Goal: Task Accomplishment & Management: Complete application form

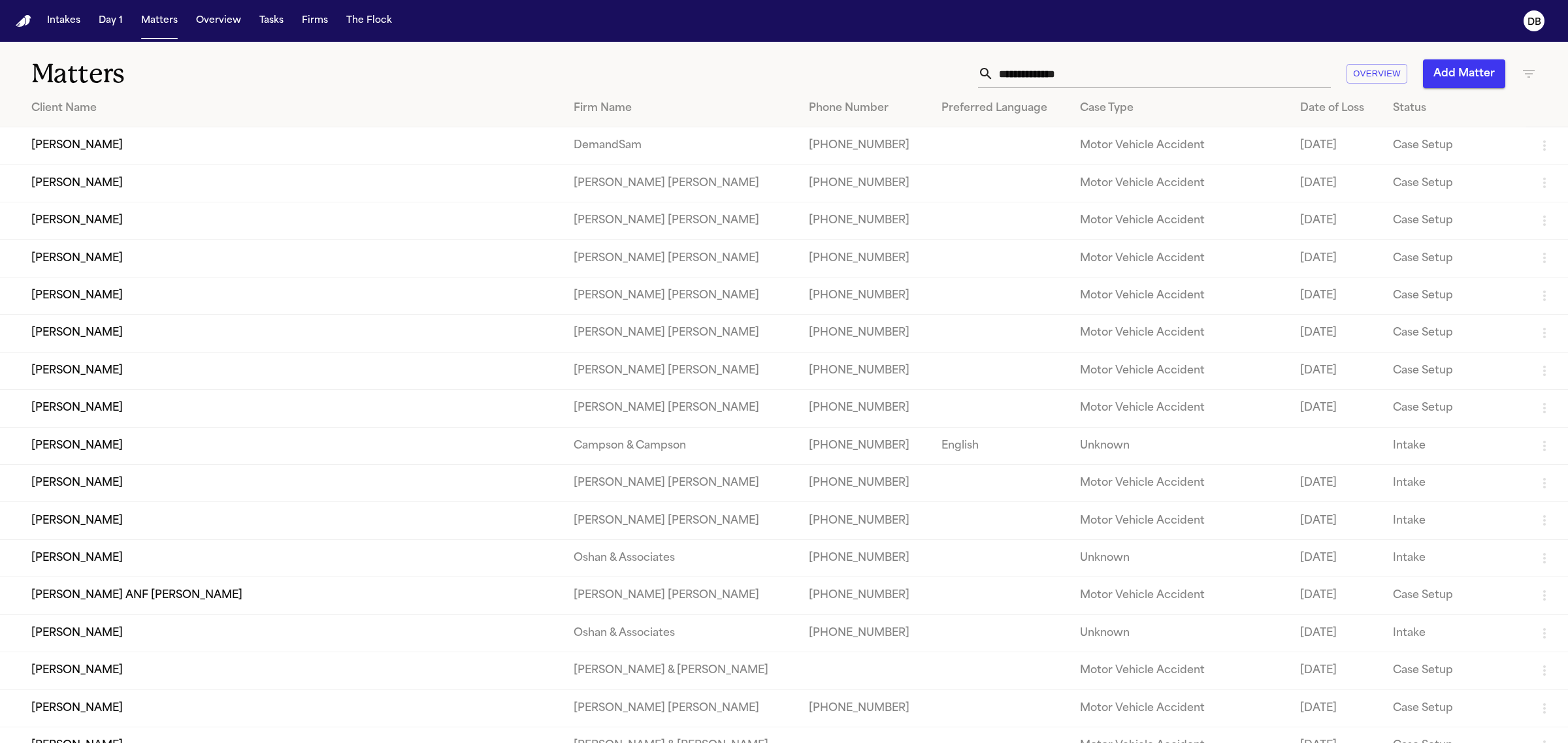
click at [1008, 80] on input "text" at bounding box center [1162, 74] width 337 height 29
paste input "**********"
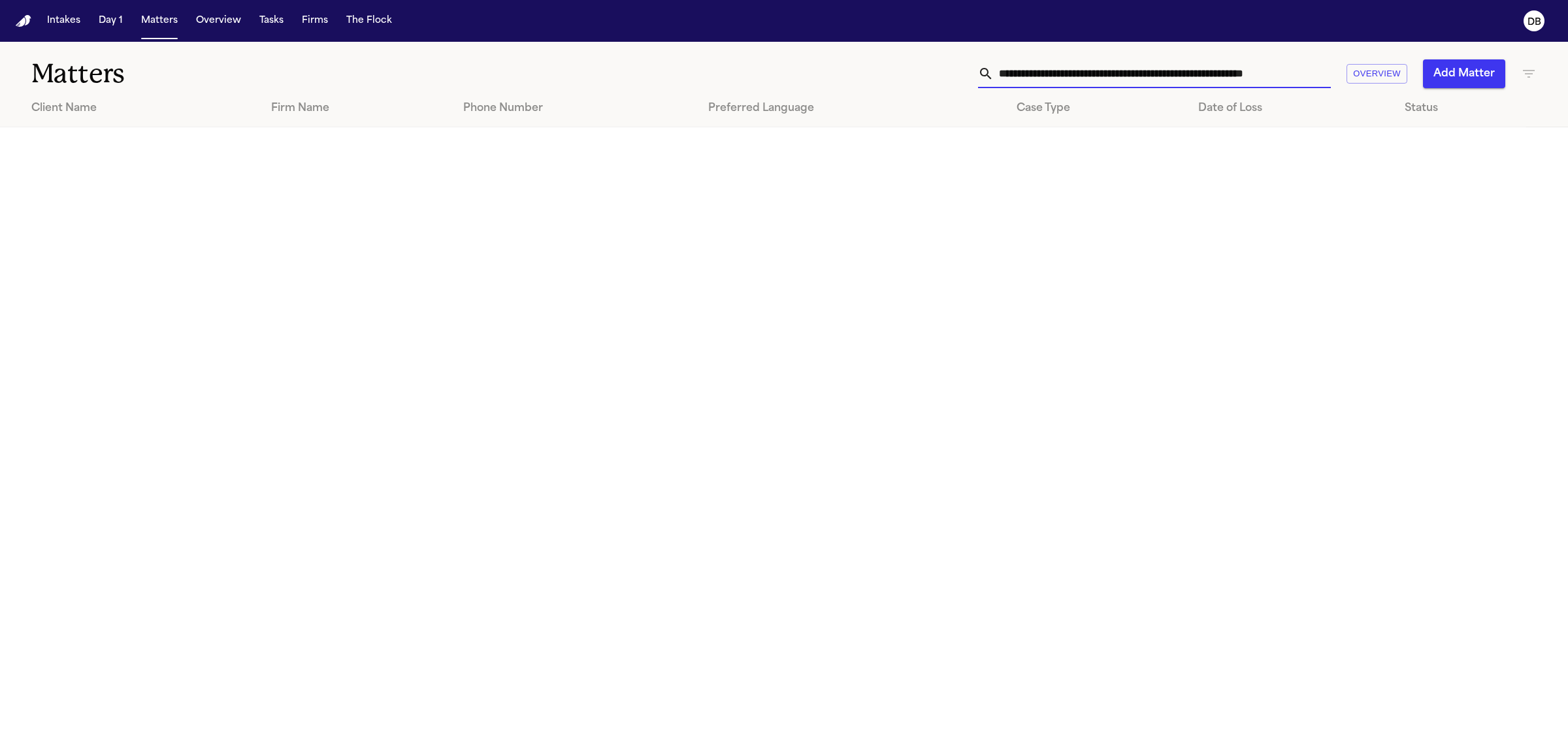
drag, startPoint x: 1323, startPoint y: 70, endPoint x: 795, endPoint y: 105, distance: 529.2
click at [795, 105] on div "**********" at bounding box center [784, 85] width 1568 height 86
type input "*"
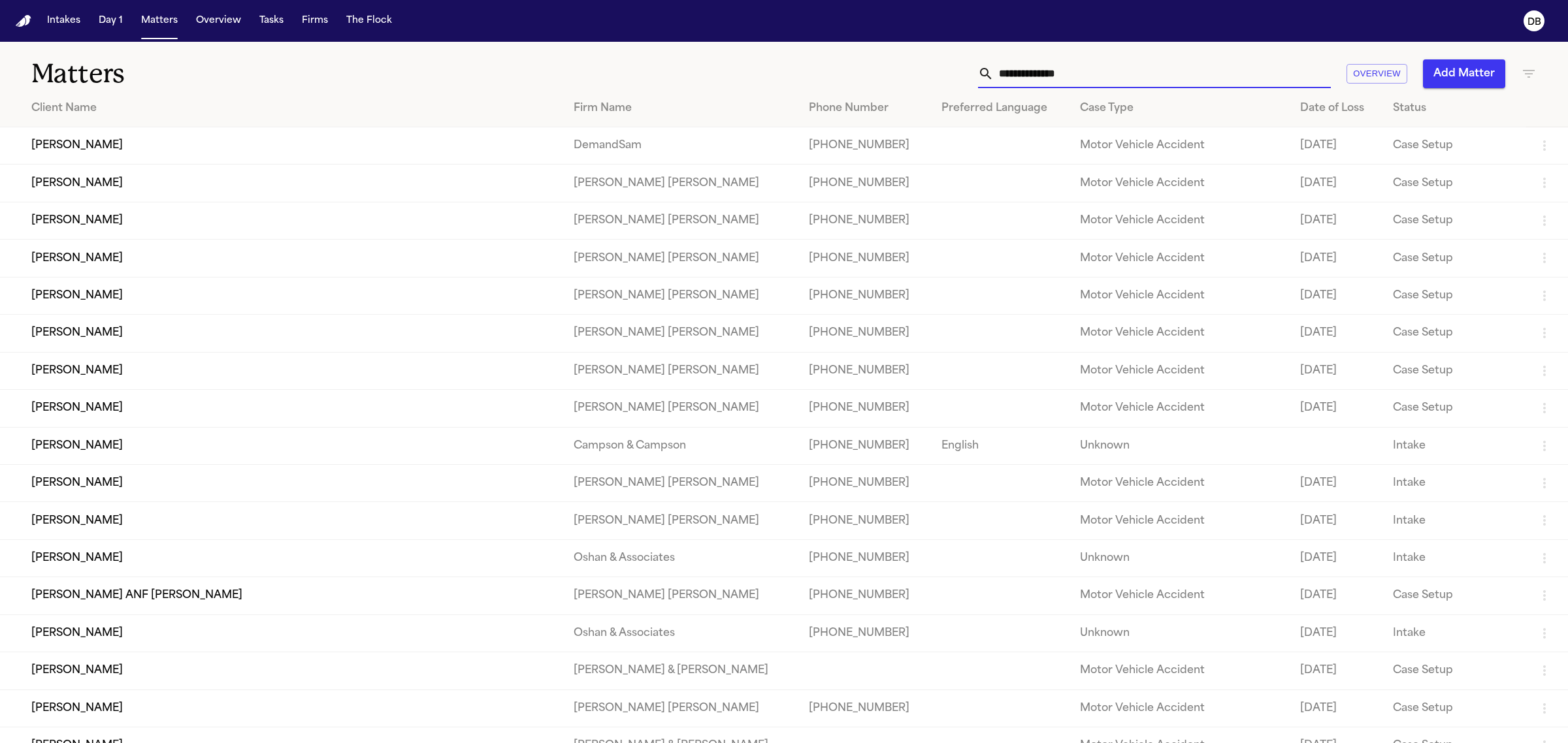
click at [1123, 83] on input "text" at bounding box center [1162, 74] width 337 height 29
paste input "**********"
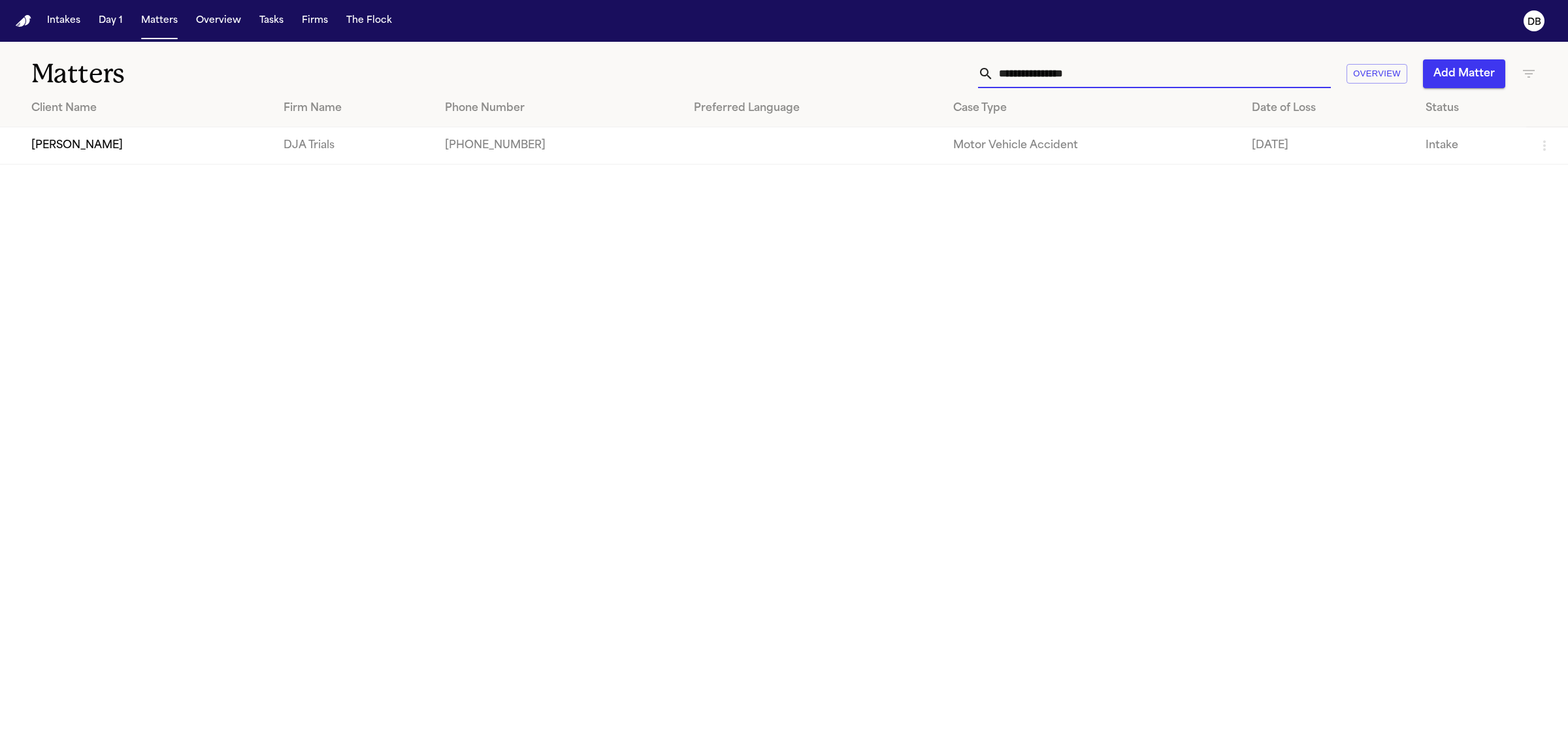
type input "**********"
click at [974, 155] on td "Motor Vehicle Accident" at bounding box center [1091, 145] width 298 height 37
click at [159, 148] on td "[PERSON_NAME]" at bounding box center [136, 145] width 273 height 37
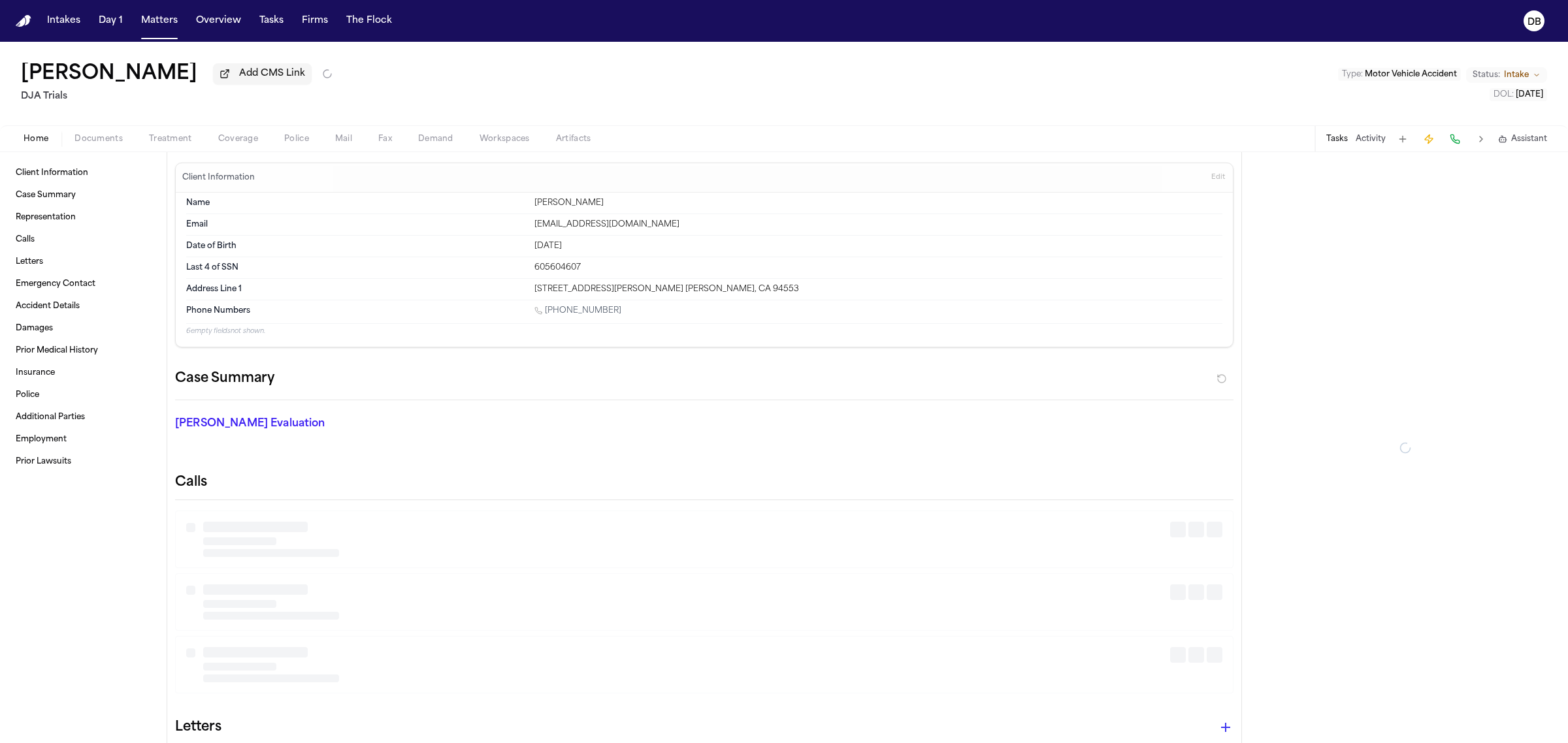
click at [108, 132] on button "Documents" at bounding box center [98, 139] width 74 height 16
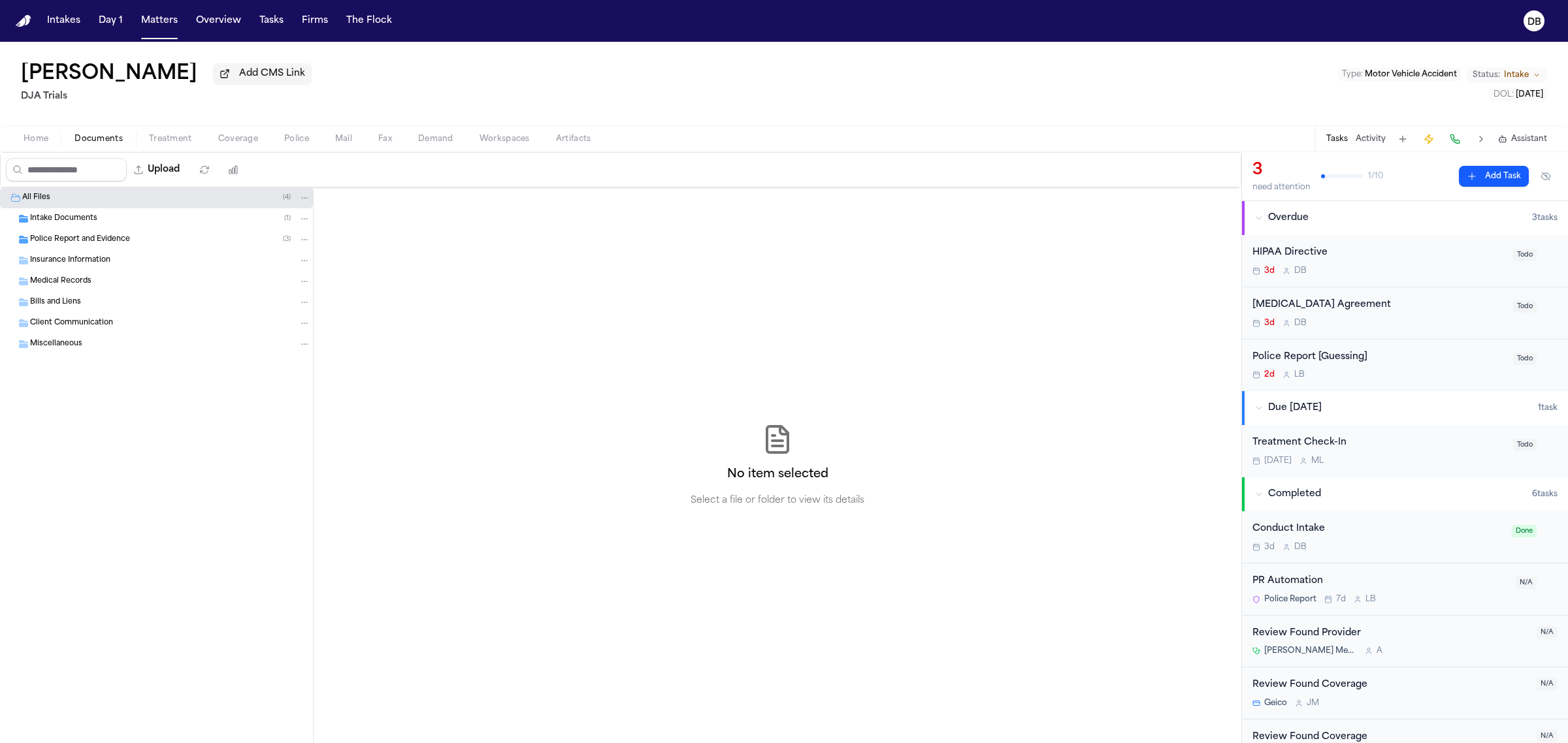
click at [180, 220] on div "Intake Documents ( 1 )" at bounding box center [169, 219] width 280 height 12
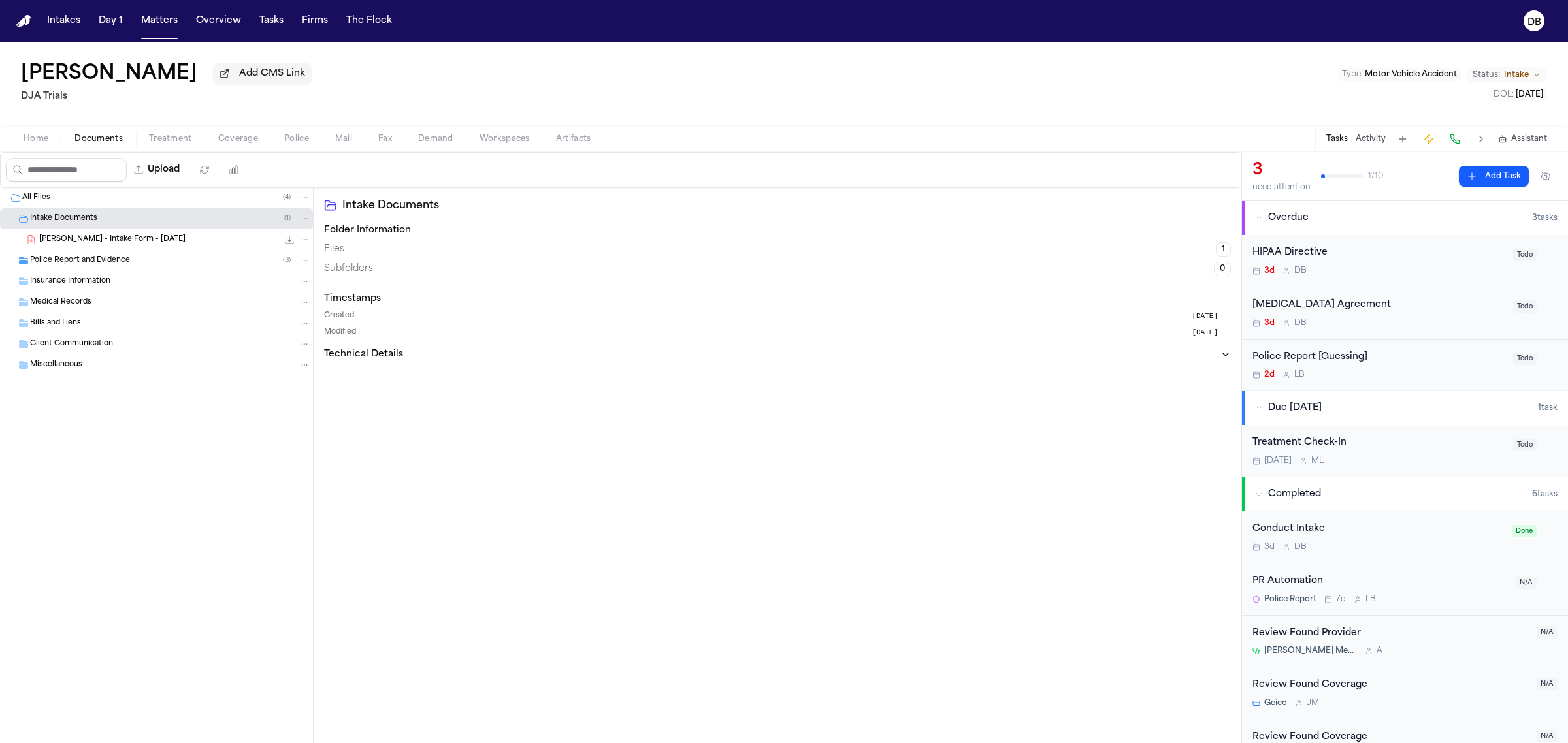
click at [37, 137] on span "Home" at bounding box center [36, 139] width 25 height 11
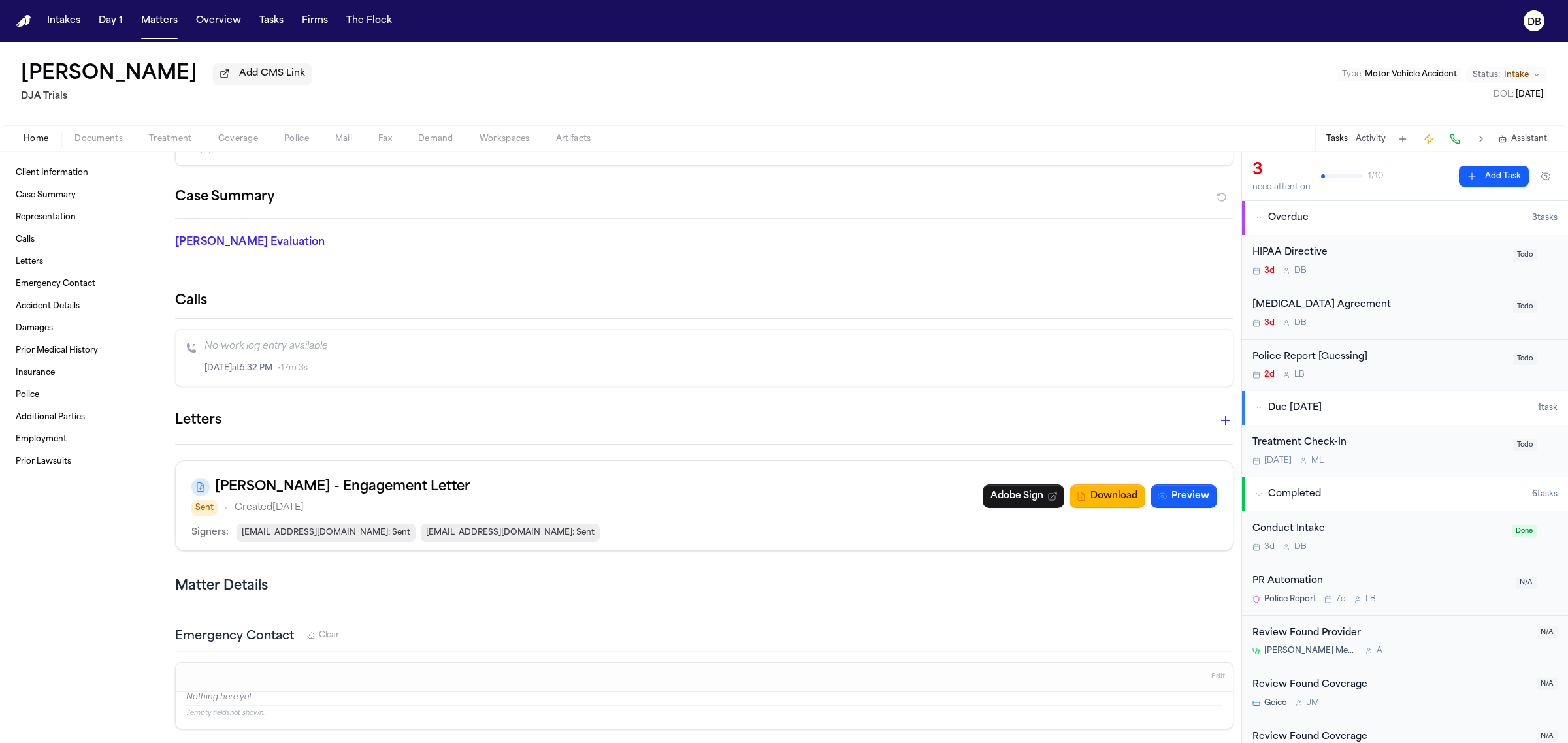
scroll to position [326, 0]
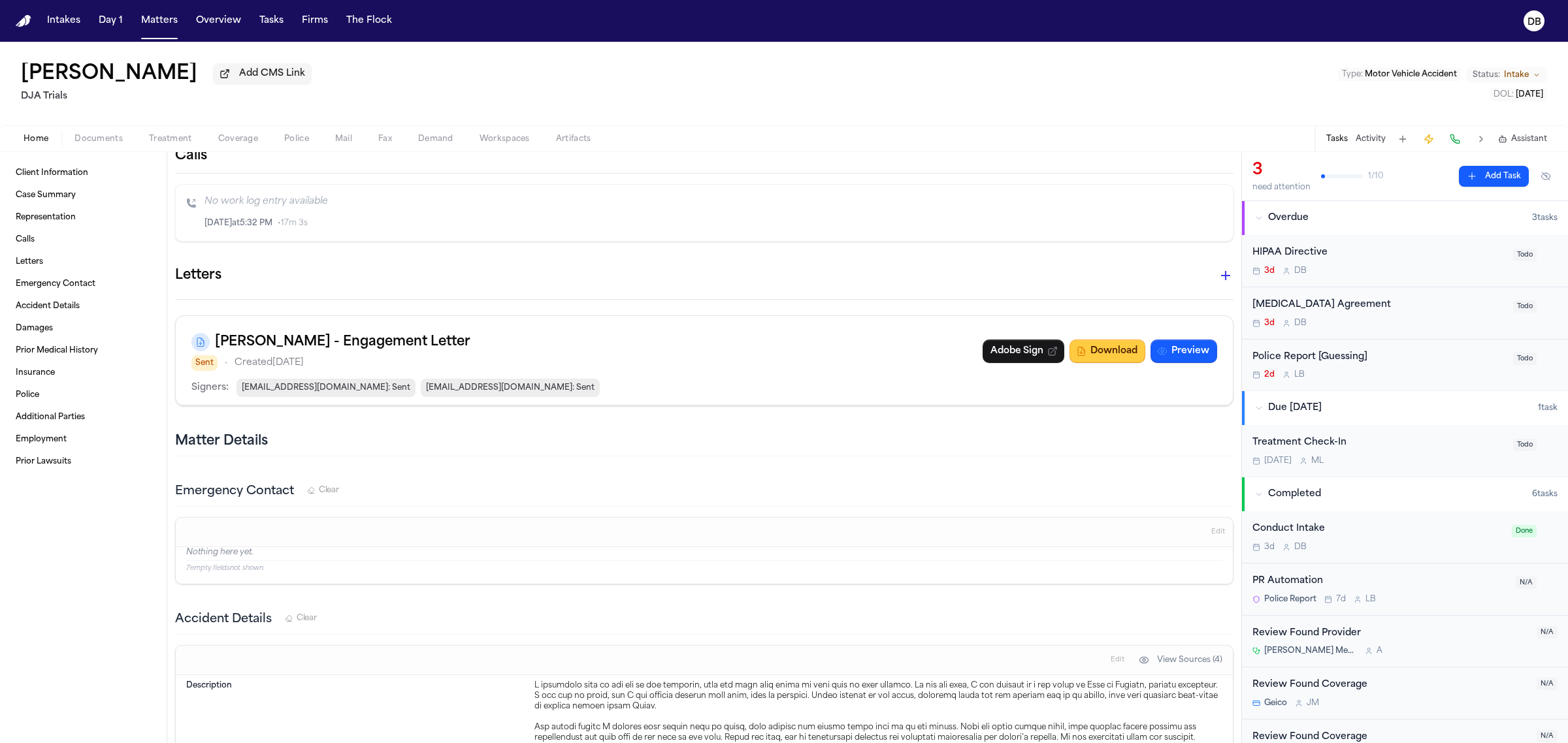
click at [1081, 363] on button "Download" at bounding box center [1108, 351] width 76 height 23
click at [123, 141] on button "Documents" at bounding box center [98, 139] width 74 height 16
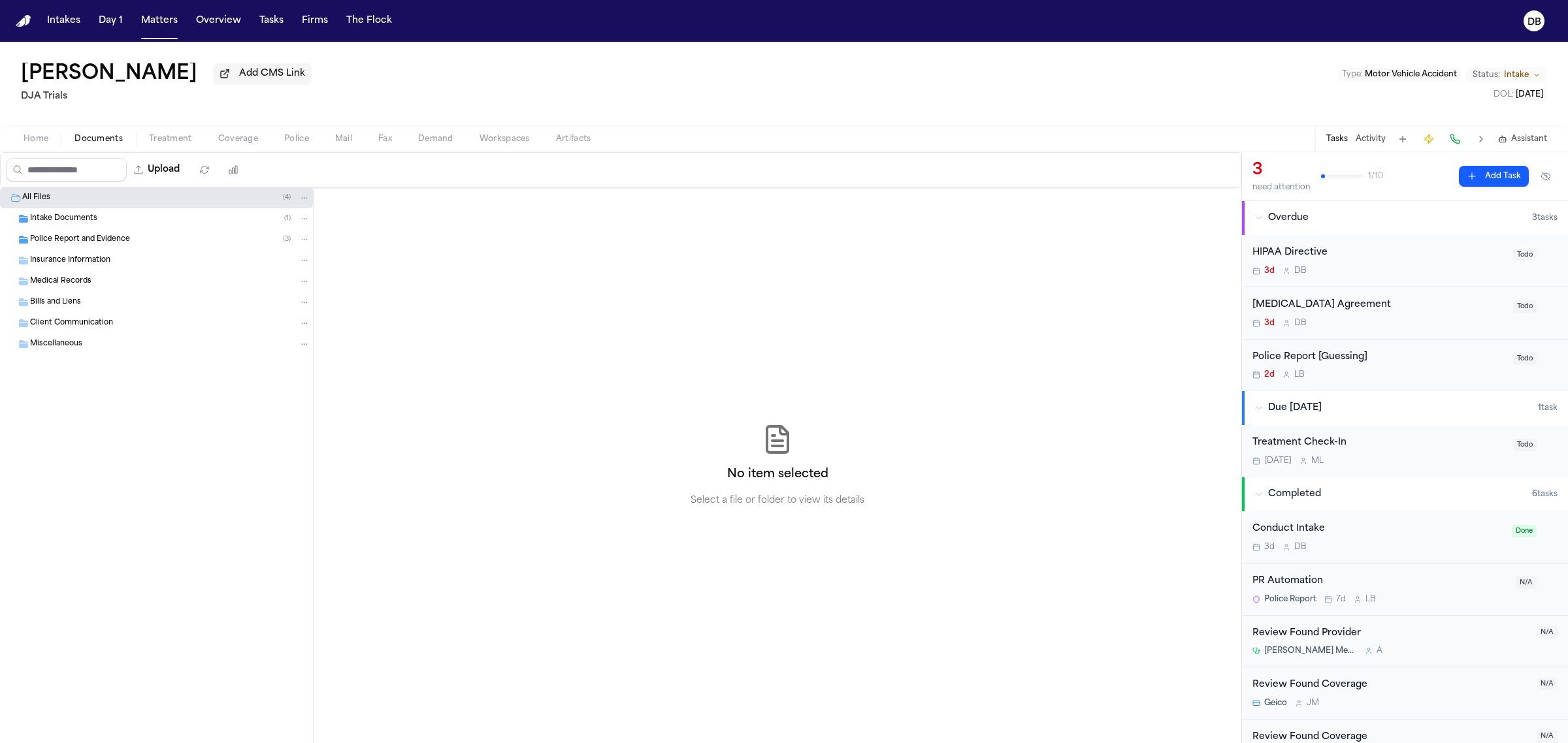
click at [56, 131] on button "Home" at bounding box center [36, 139] width 51 height 16
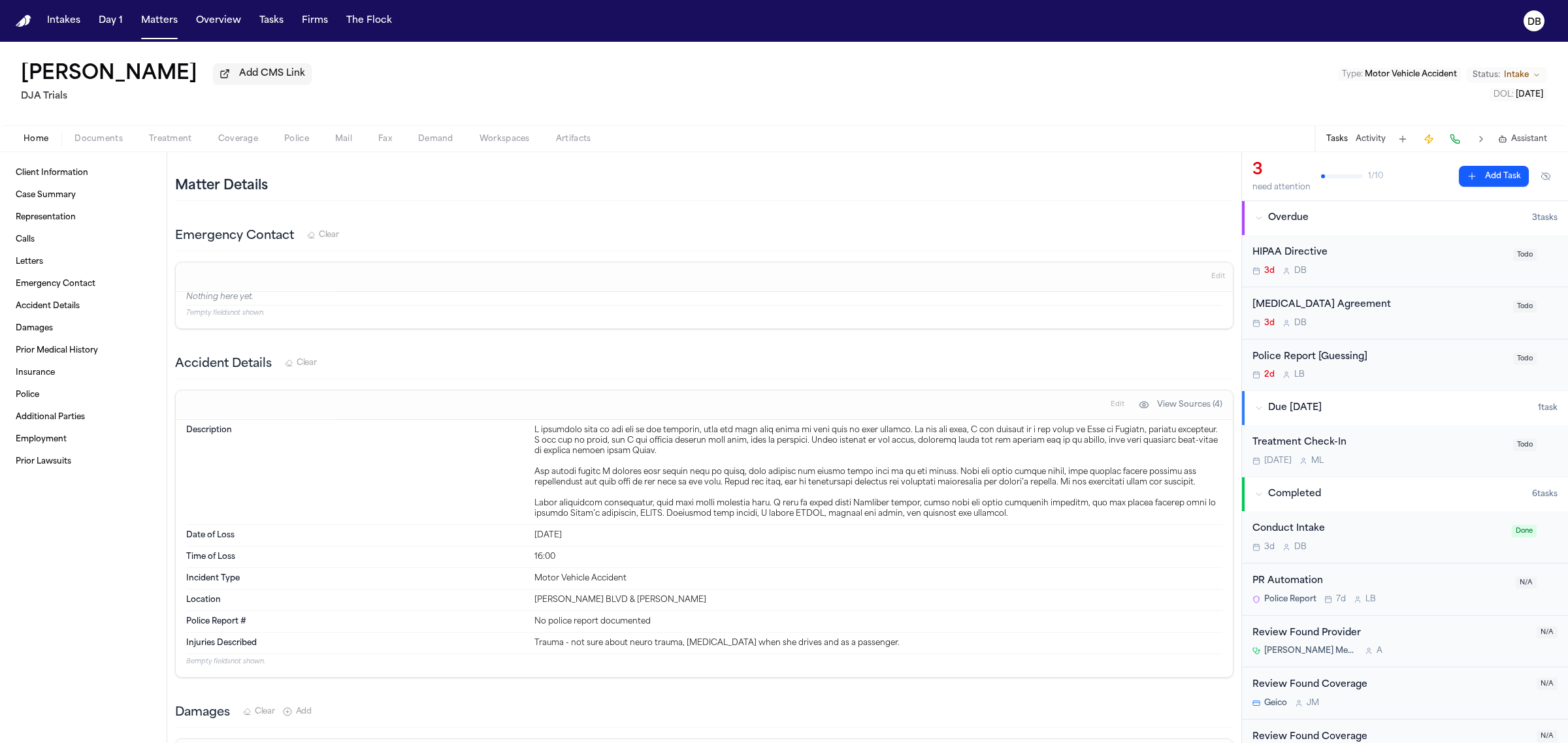
scroll to position [817, 0]
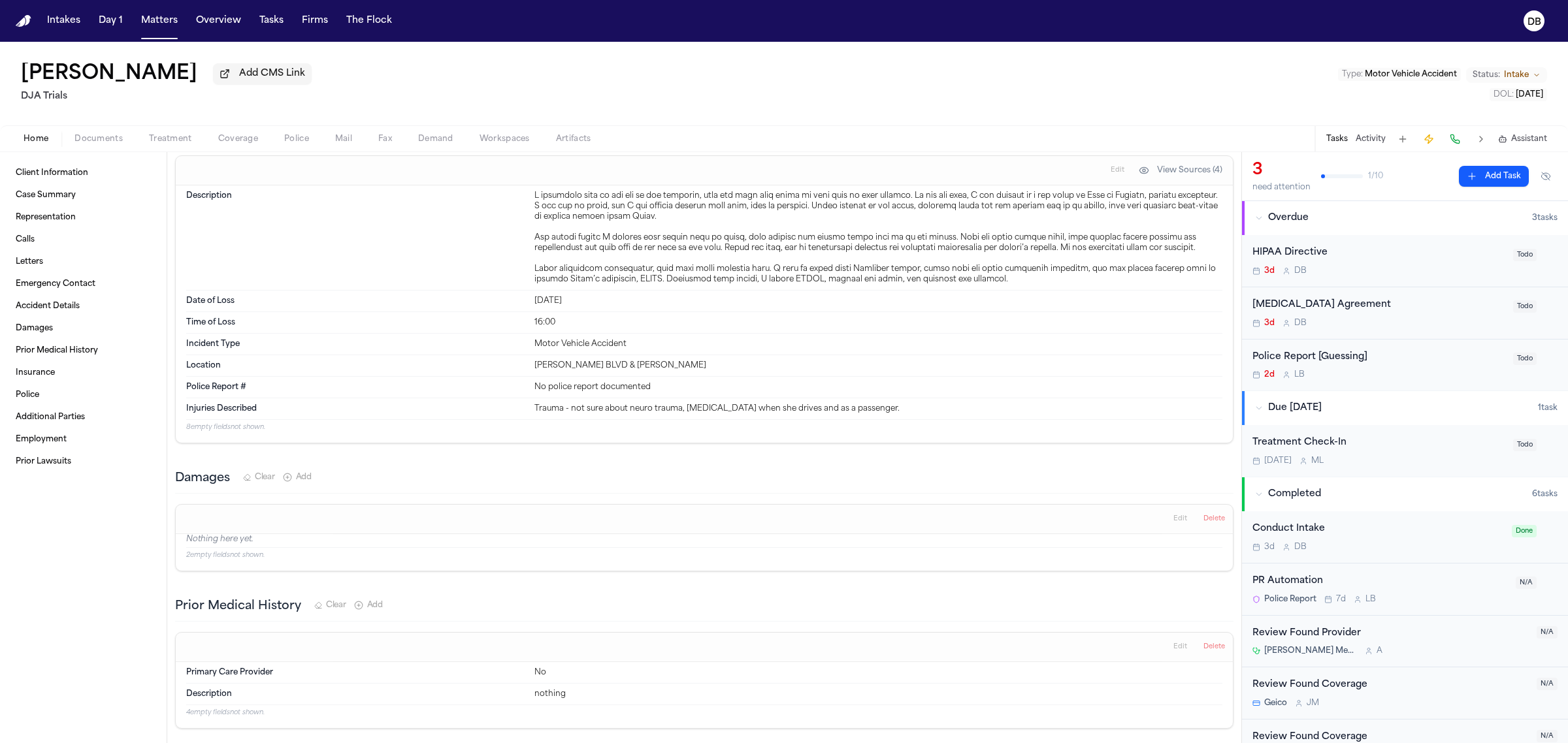
click at [118, 131] on button "Documents" at bounding box center [98, 139] width 74 height 16
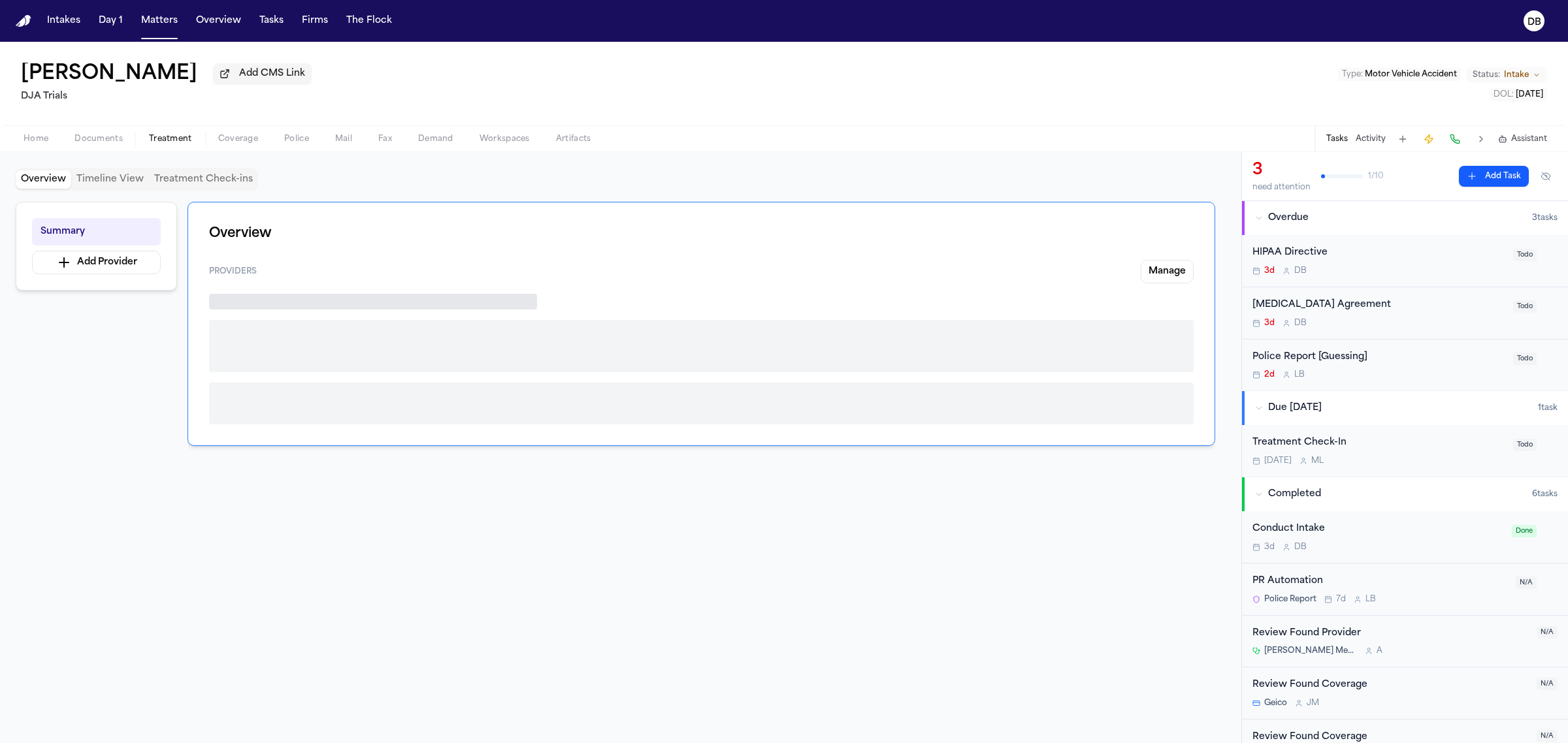
click at [155, 141] on span "Treatment" at bounding box center [170, 139] width 43 height 11
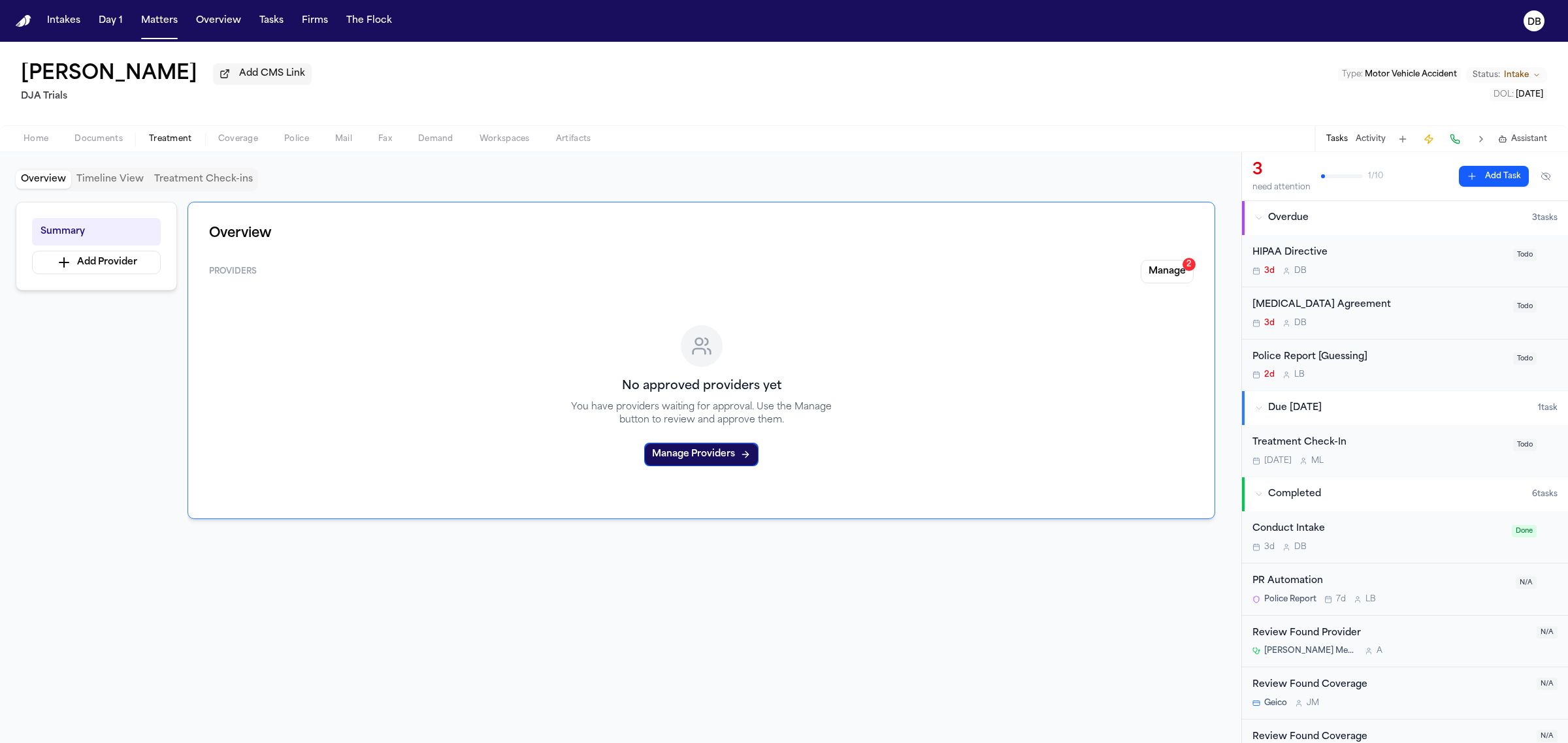
click at [115, 147] on div "Home Documents Treatment Coverage Police Mail Fax Demand Workspaces Artifacts T…" at bounding box center [784, 139] width 1568 height 26
click at [113, 139] on span "Documents" at bounding box center [98, 139] width 48 height 11
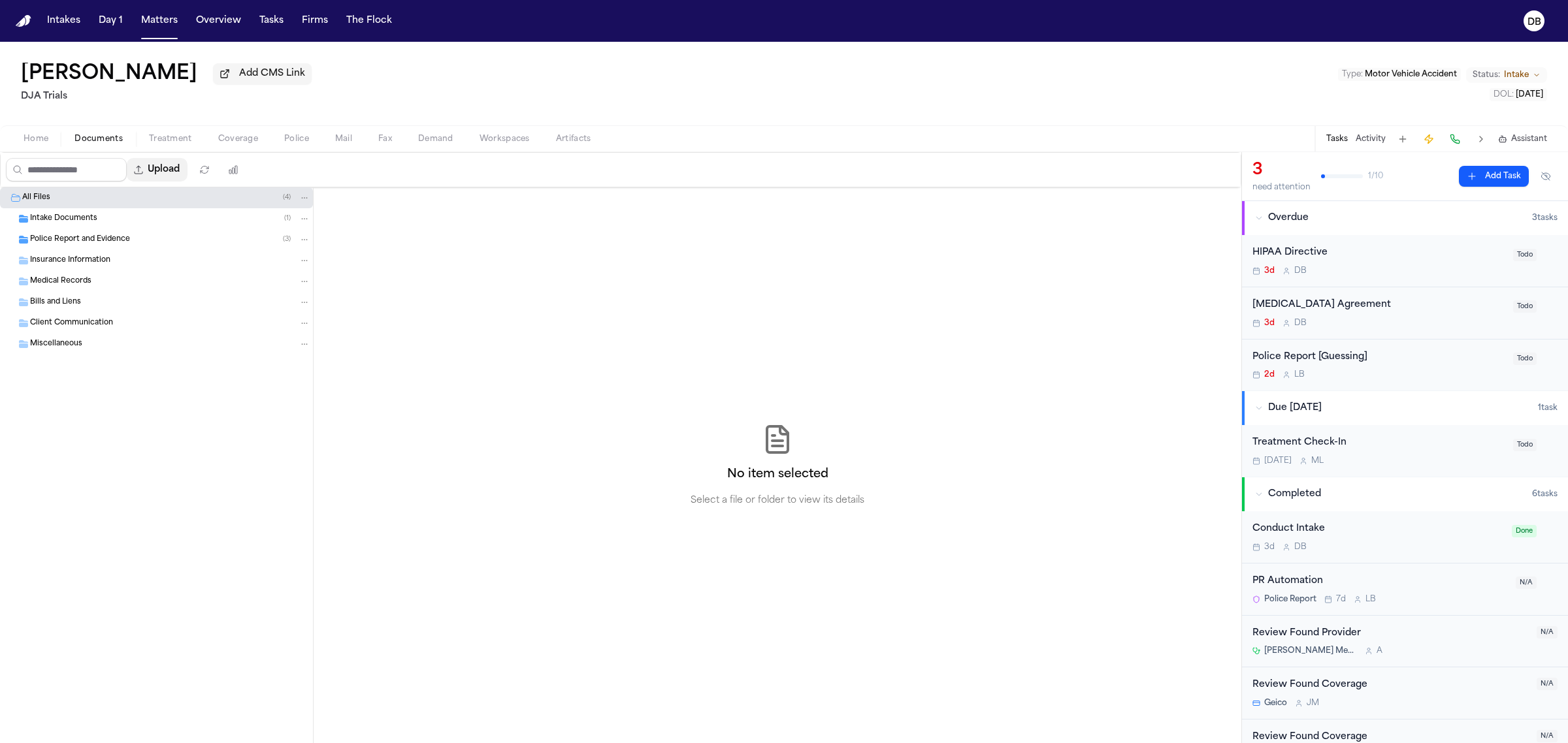
click at [182, 167] on button "Upload" at bounding box center [156, 169] width 60 height 23
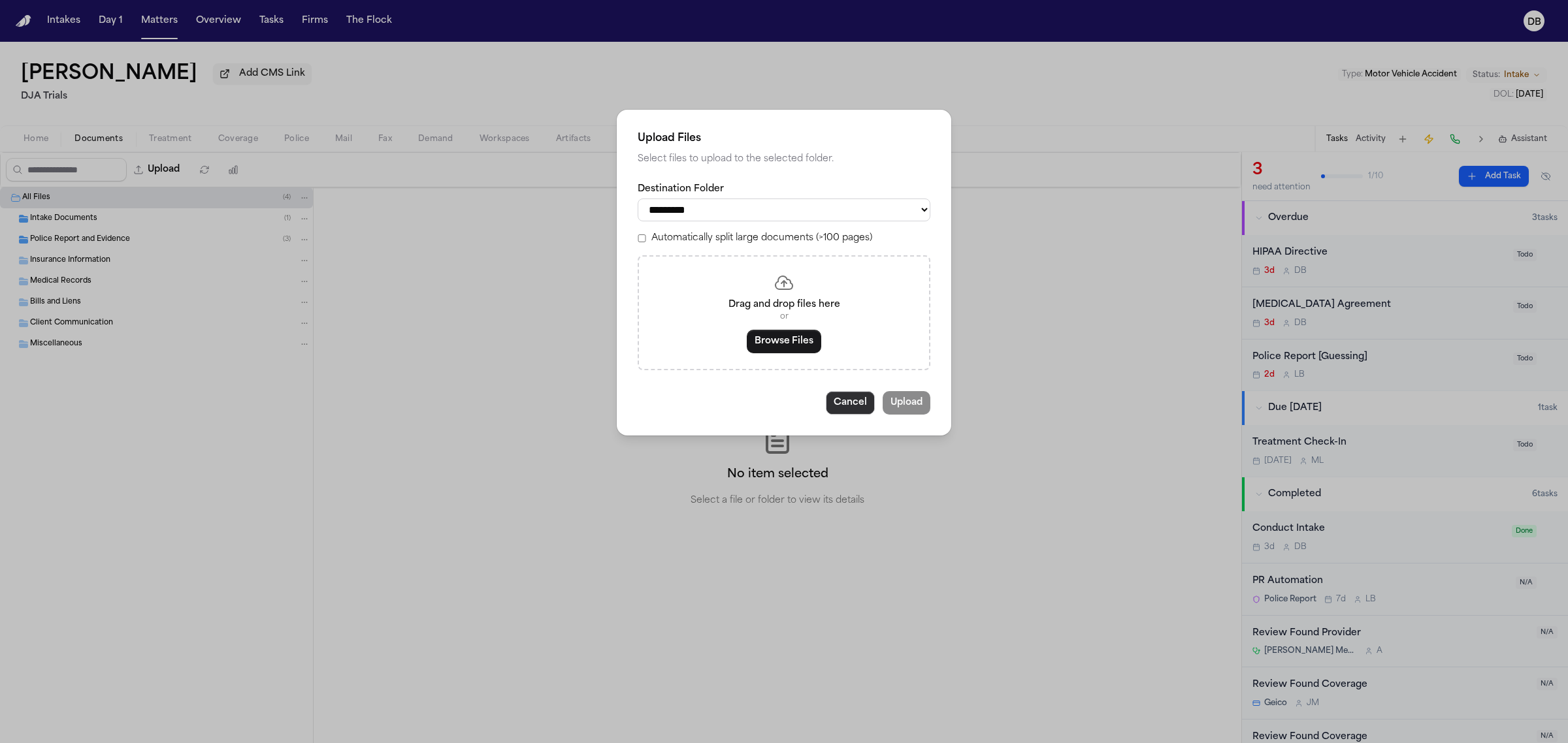
click at [836, 395] on button "Cancel" at bounding box center [850, 402] width 49 height 23
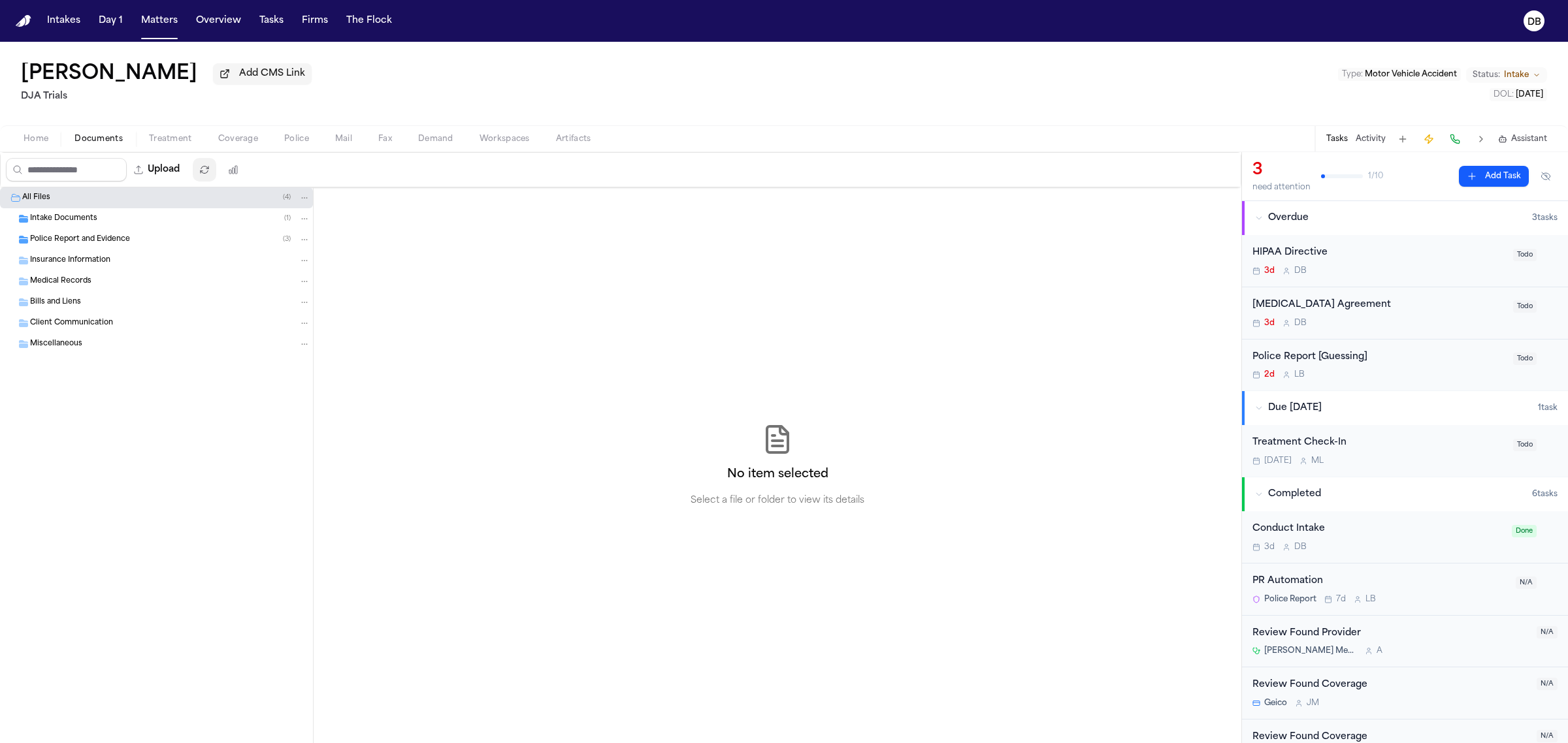
click at [216, 176] on button "button" at bounding box center [204, 169] width 23 height 23
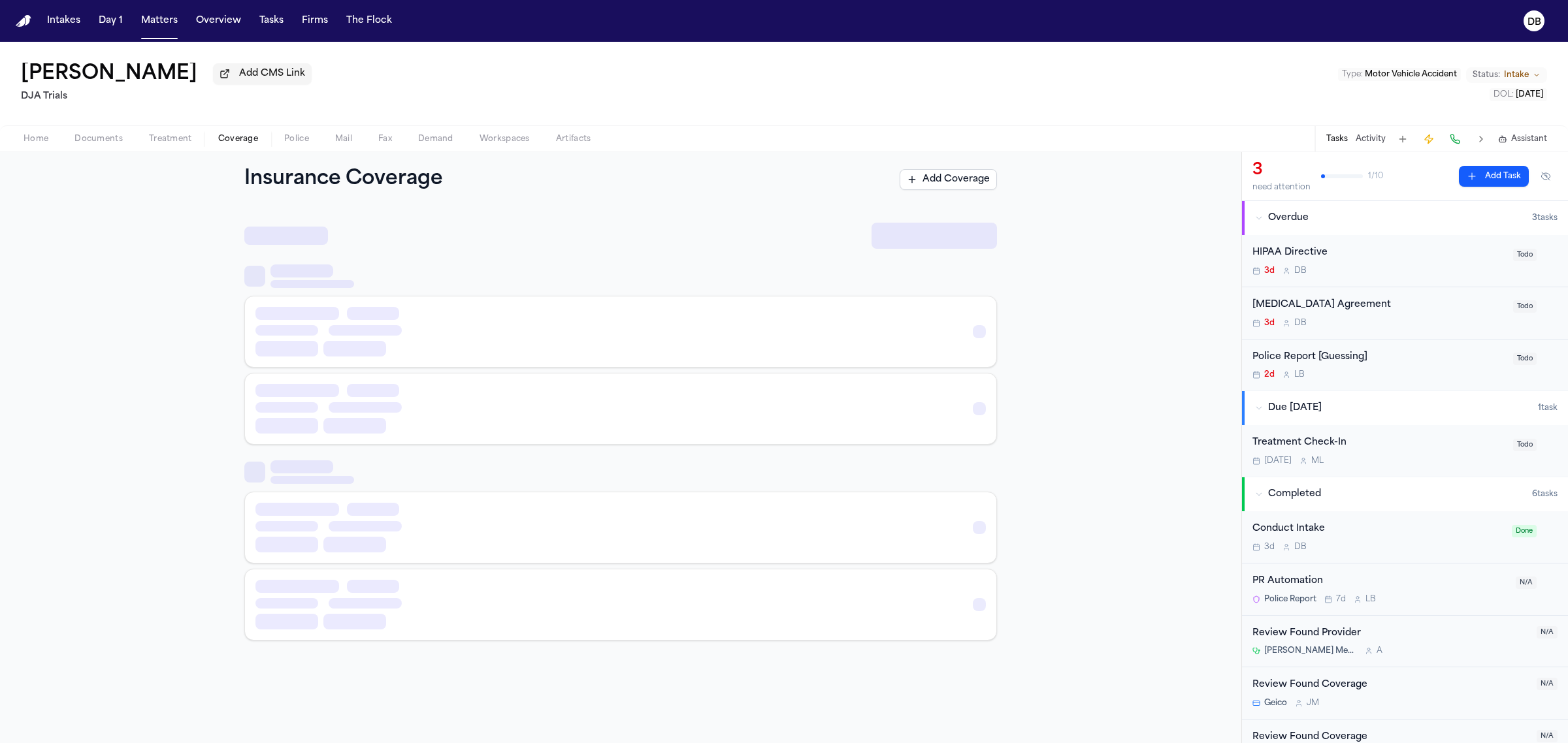
click at [216, 145] on span "button" at bounding box center [237, 146] width 55 height 2
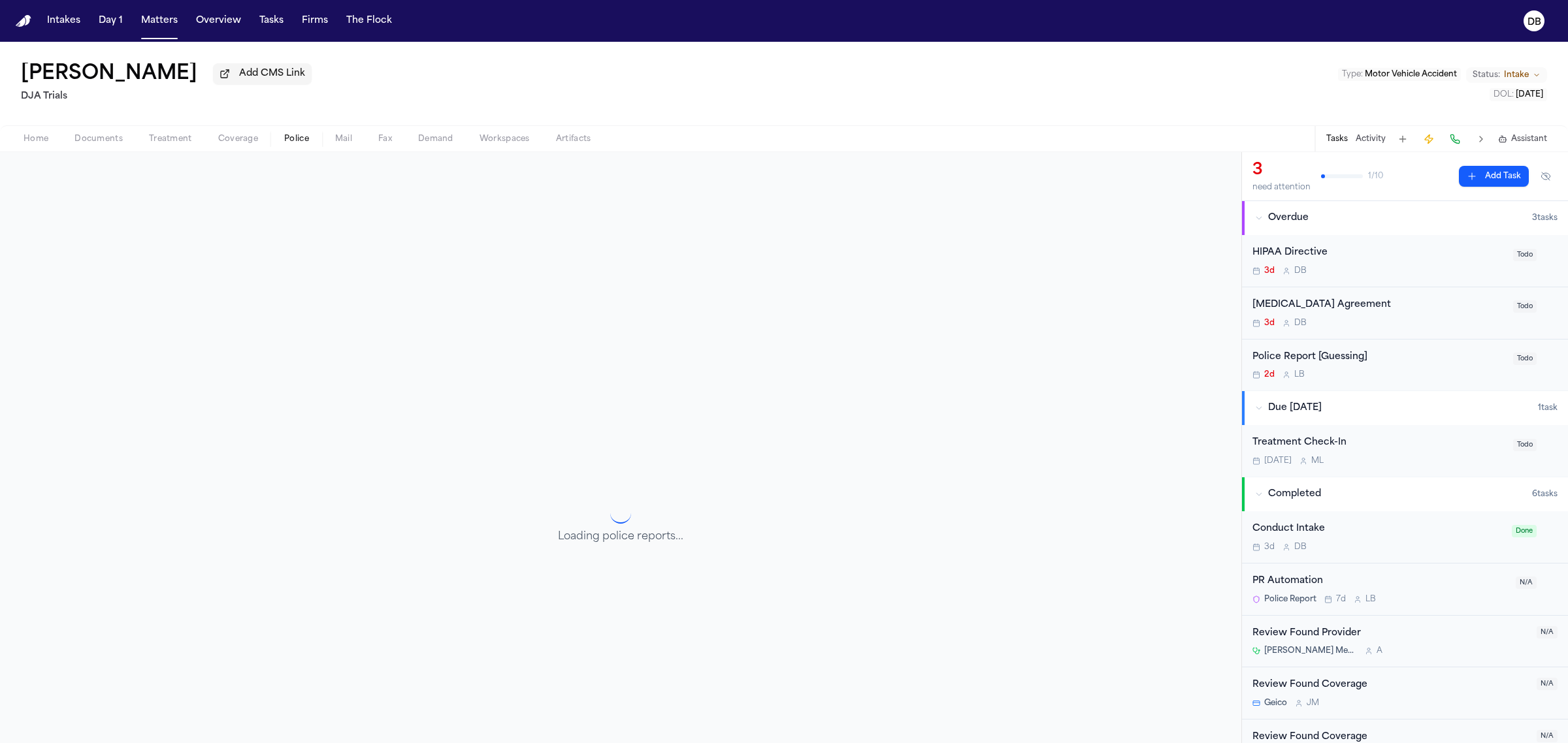
click at [279, 141] on button "Police" at bounding box center [297, 139] width 51 height 16
click at [365, 135] on button "Fax" at bounding box center [385, 139] width 40 height 16
click at [426, 141] on span "Demand" at bounding box center [436, 139] width 36 height 11
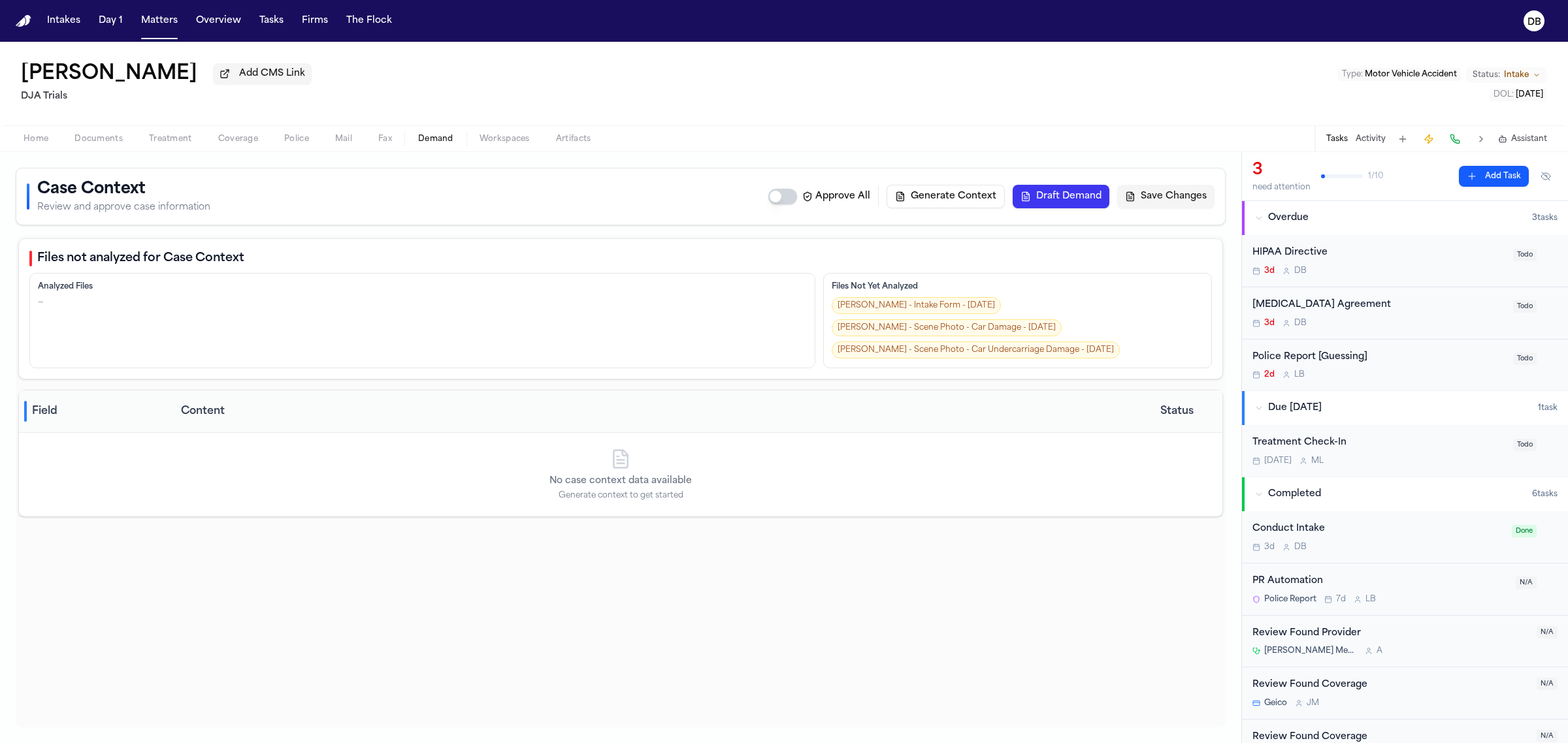
click at [492, 134] on span "Workspaces" at bounding box center [504, 139] width 50 height 11
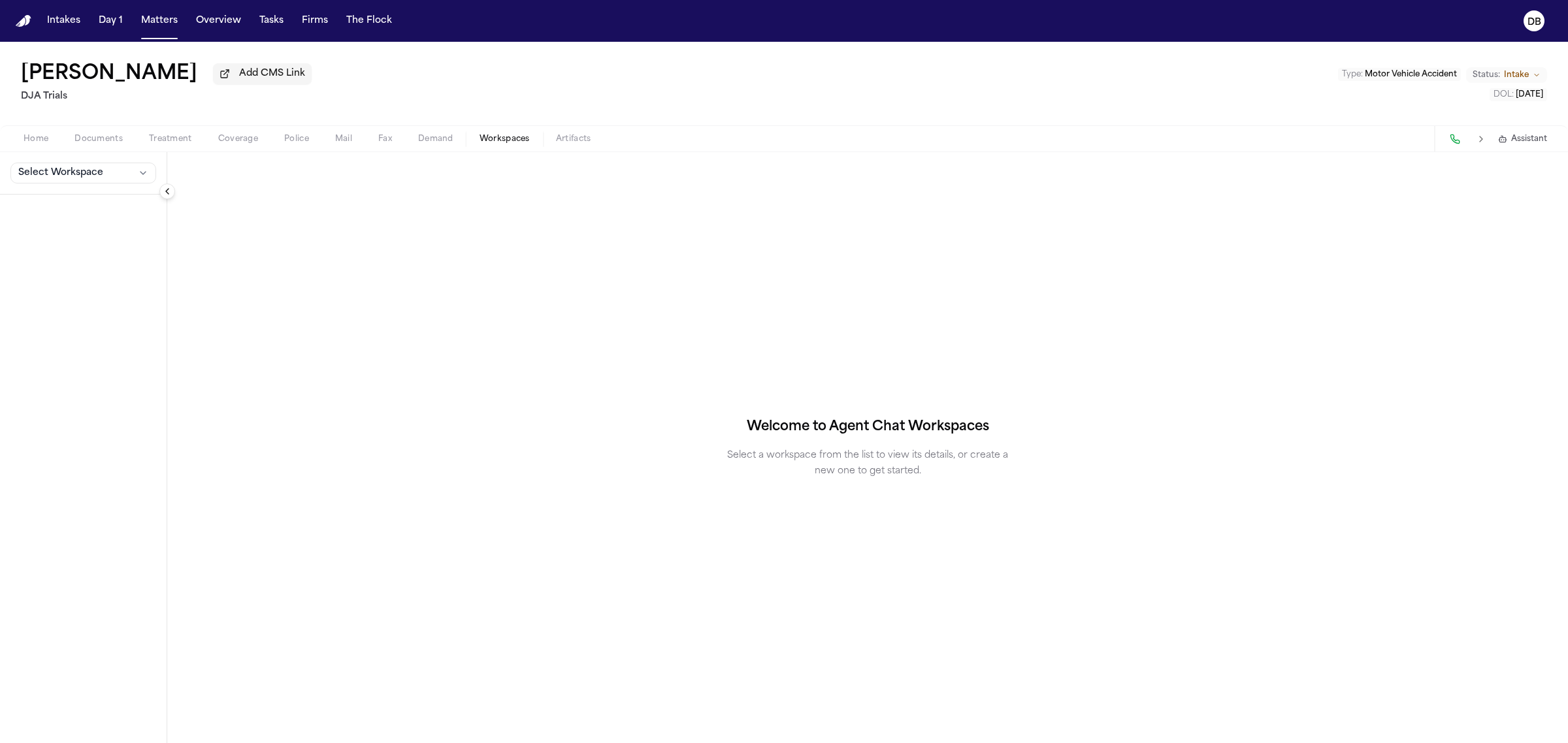
click at [562, 135] on span "Artifacts" at bounding box center [574, 139] width 36 height 11
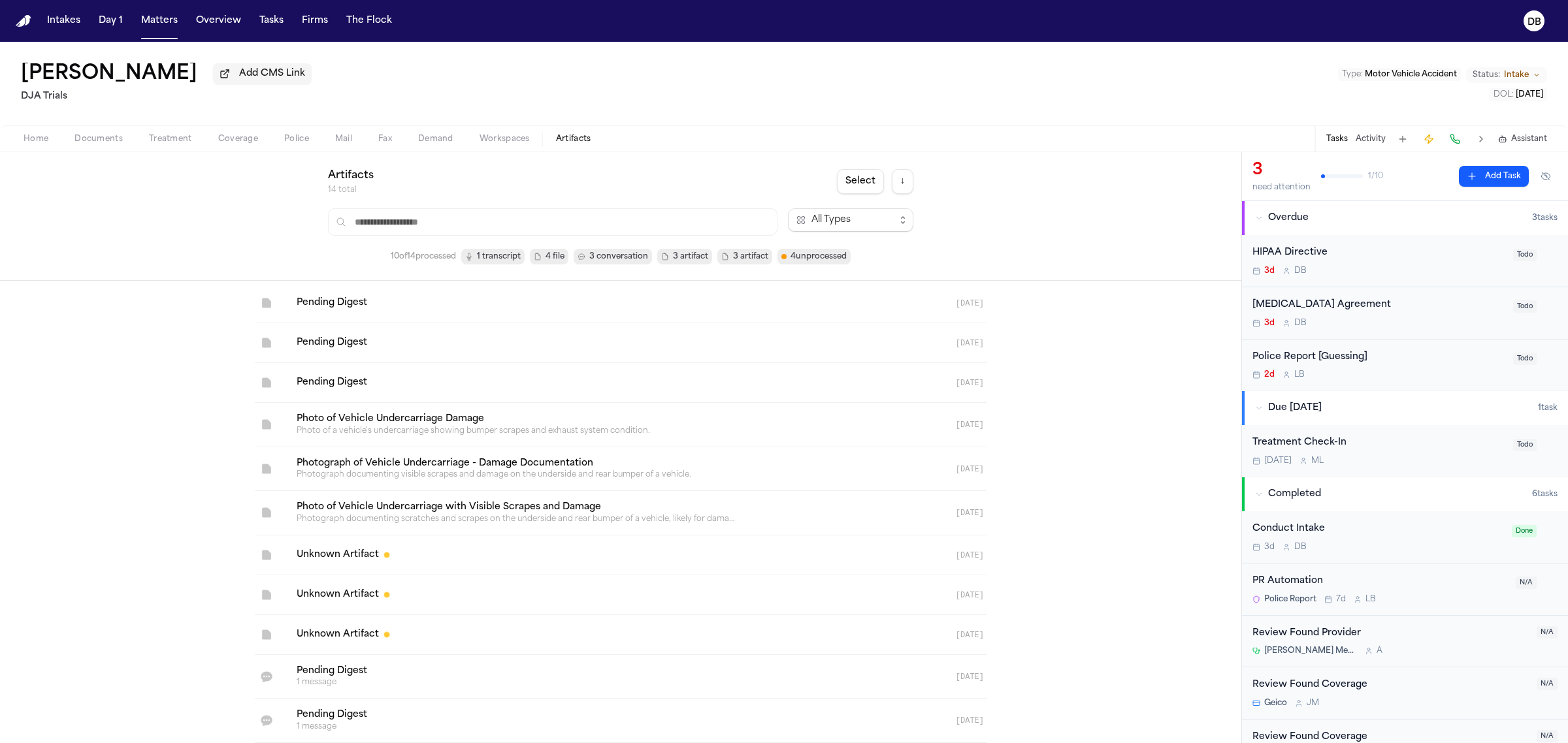
click at [350, 147] on div "Home Documents Treatment Coverage Police Mail Fax Demand Workspaces Artifacts T…" at bounding box center [784, 139] width 1568 height 26
click at [350, 145] on button "Mail" at bounding box center [344, 139] width 43 height 16
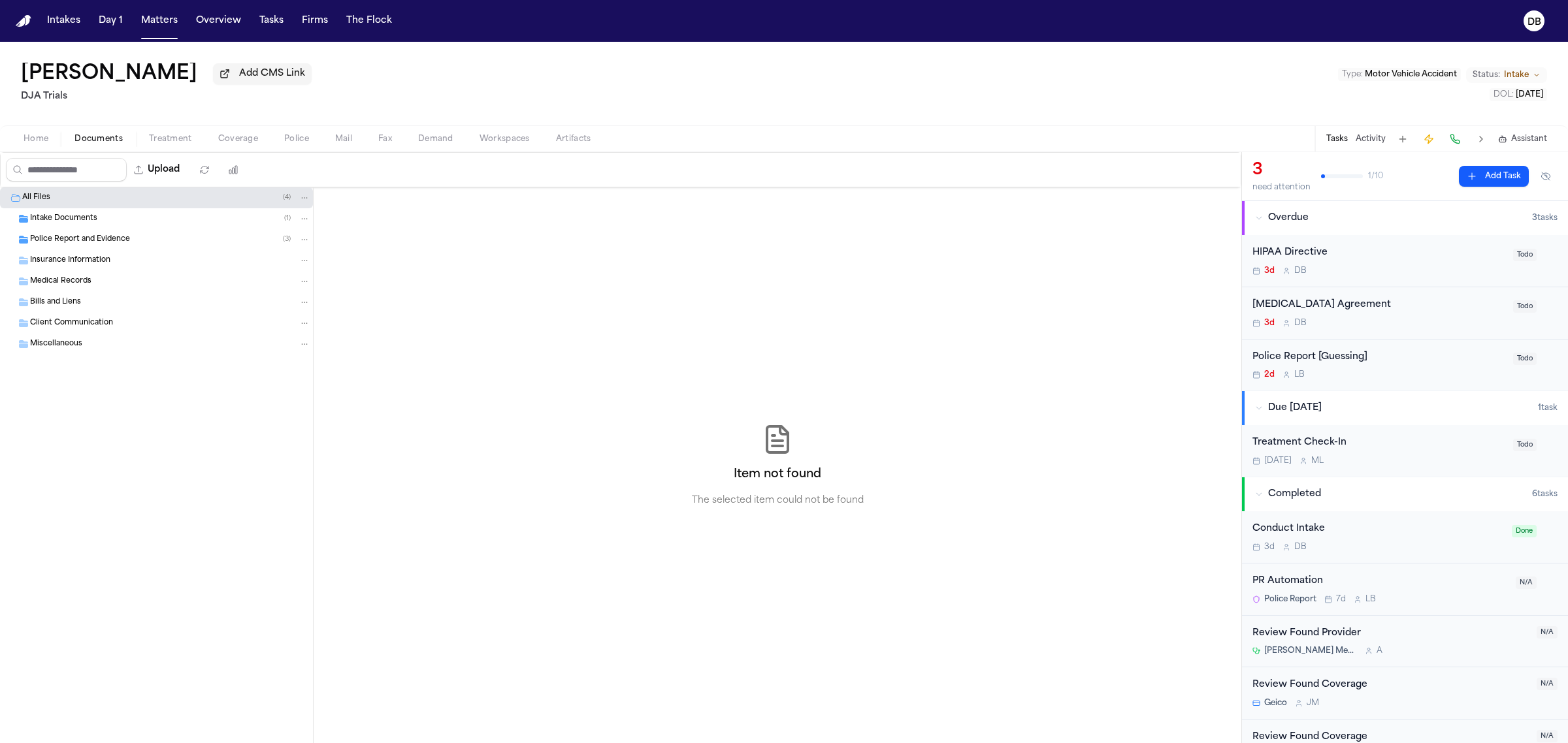
click at [79, 144] on span "Documents" at bounding box center [98, 139] width 48 height 11
click at [48, 142] on span "Home" at bounding box center [36, 139] width 25 height 11
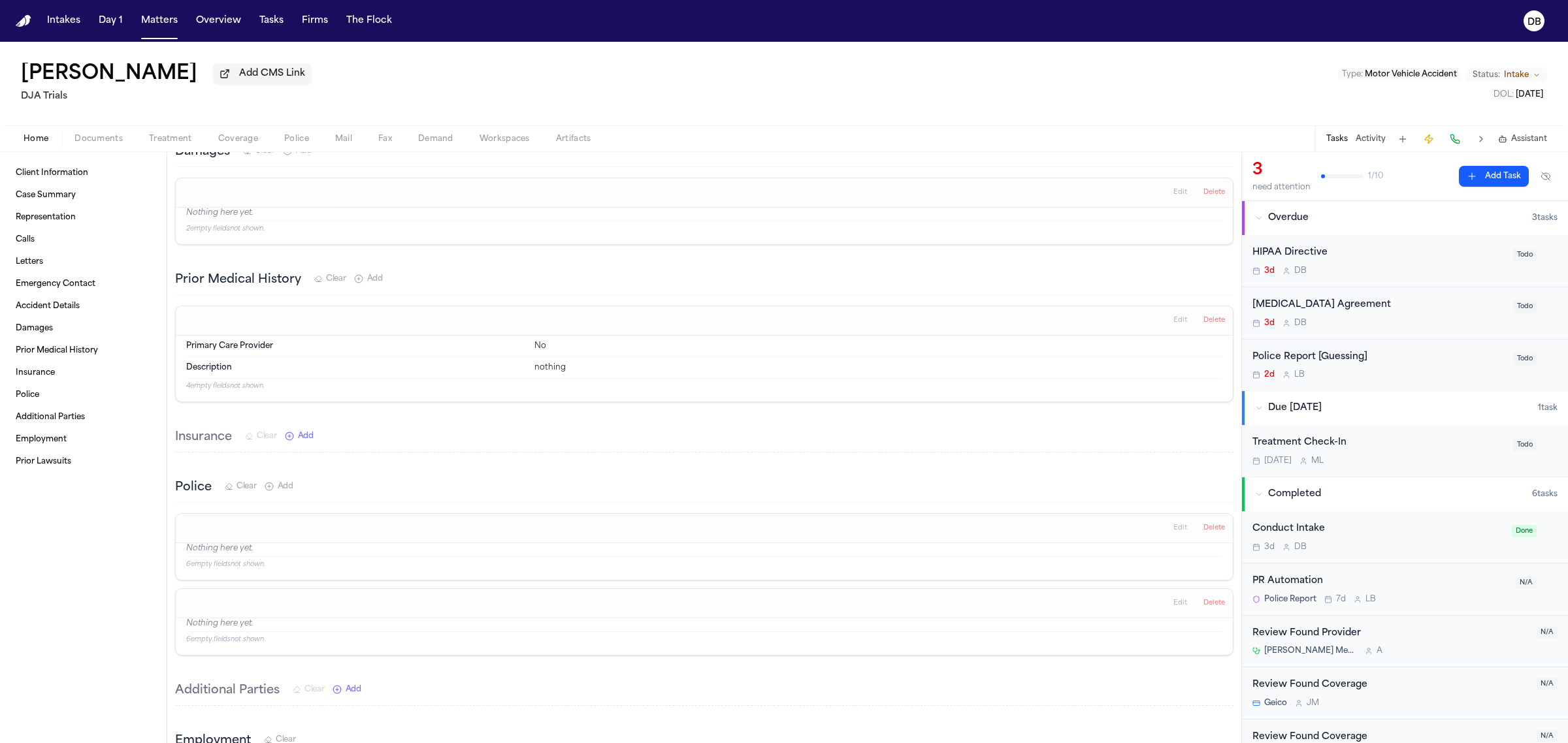
scroll to position [1551, 0]
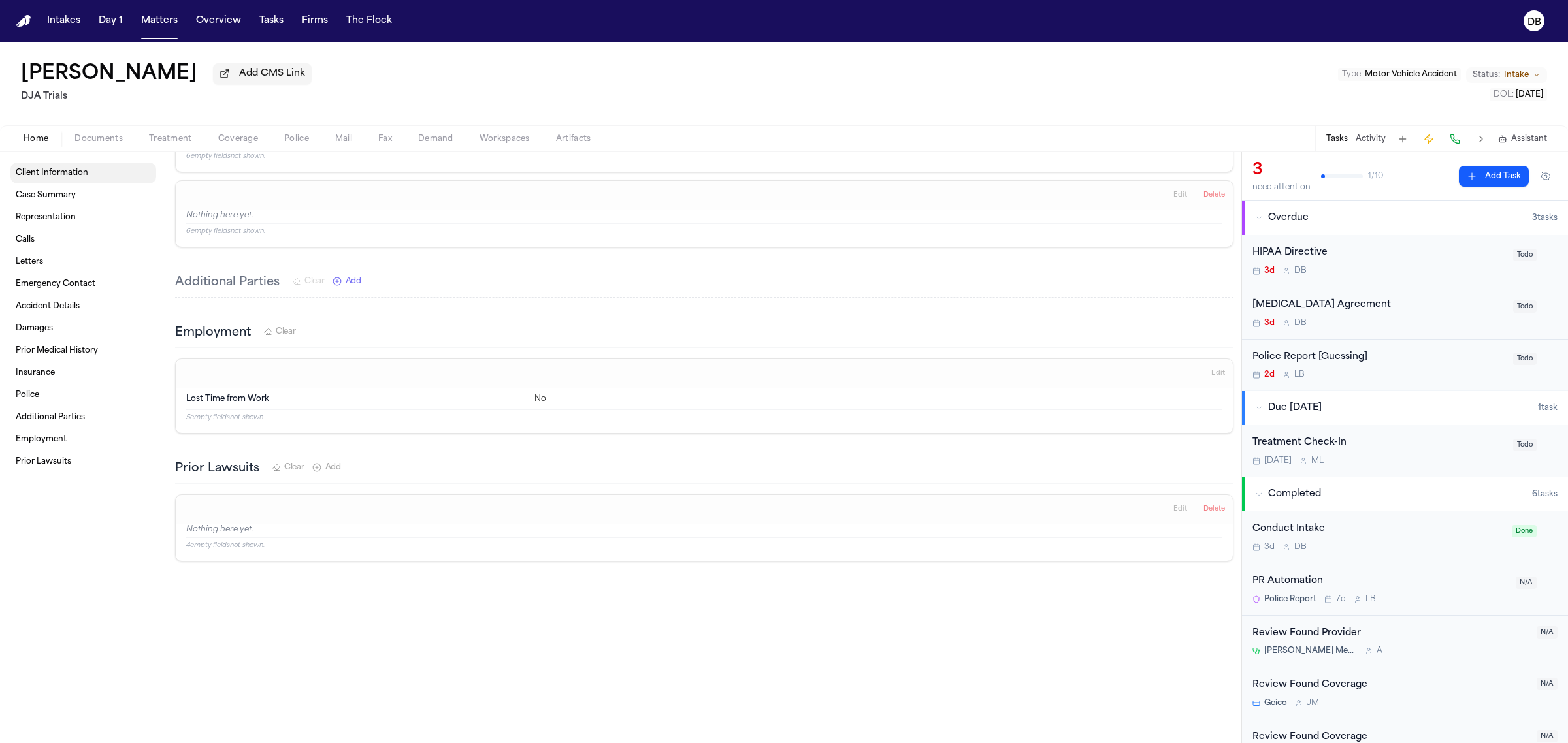
click at [59, 170] on span "Client Information" at bounding box center [52, 173] width 73 height 11
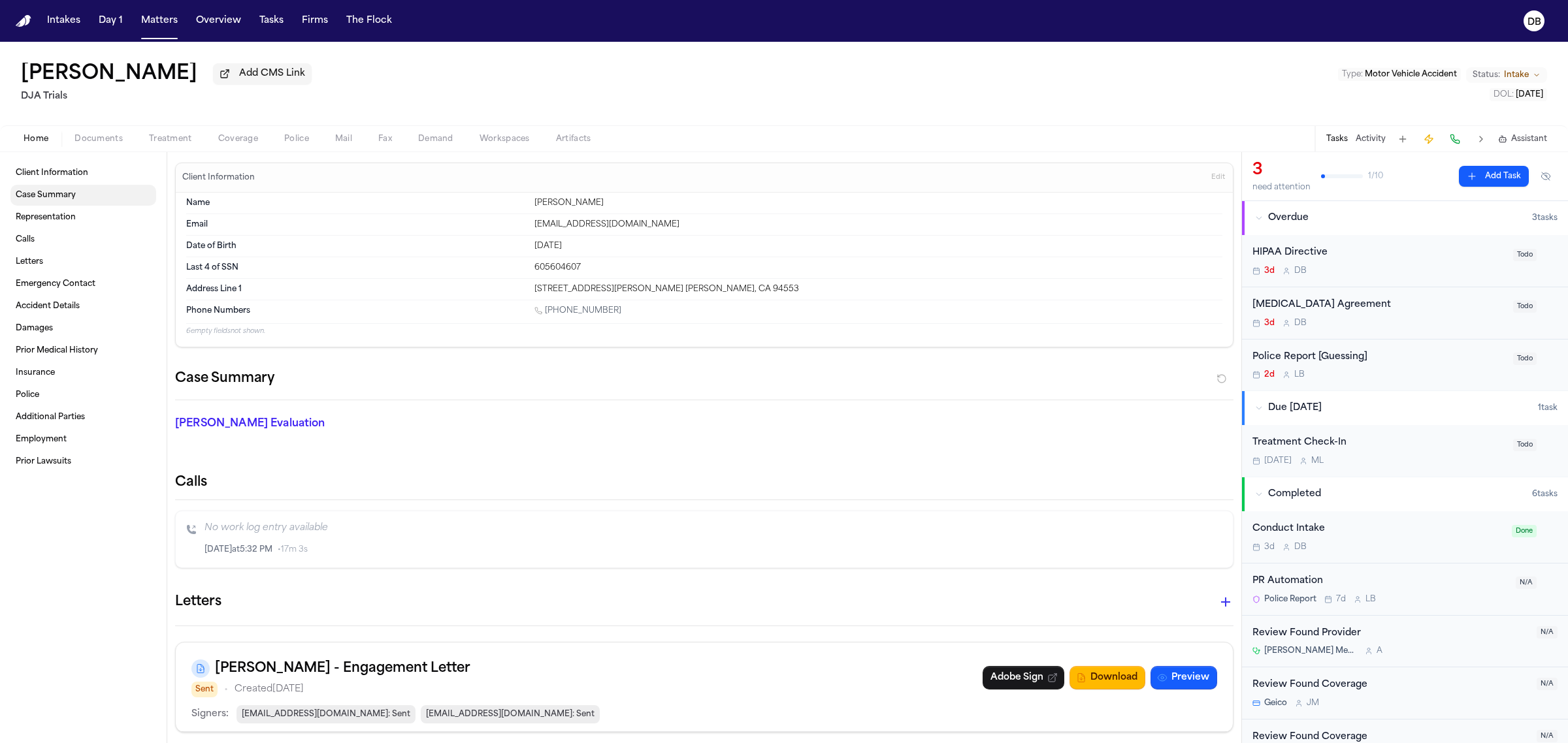
click at [55, 191] on span "Case Summary" at bounding box center [45, 195] width 60 height 11
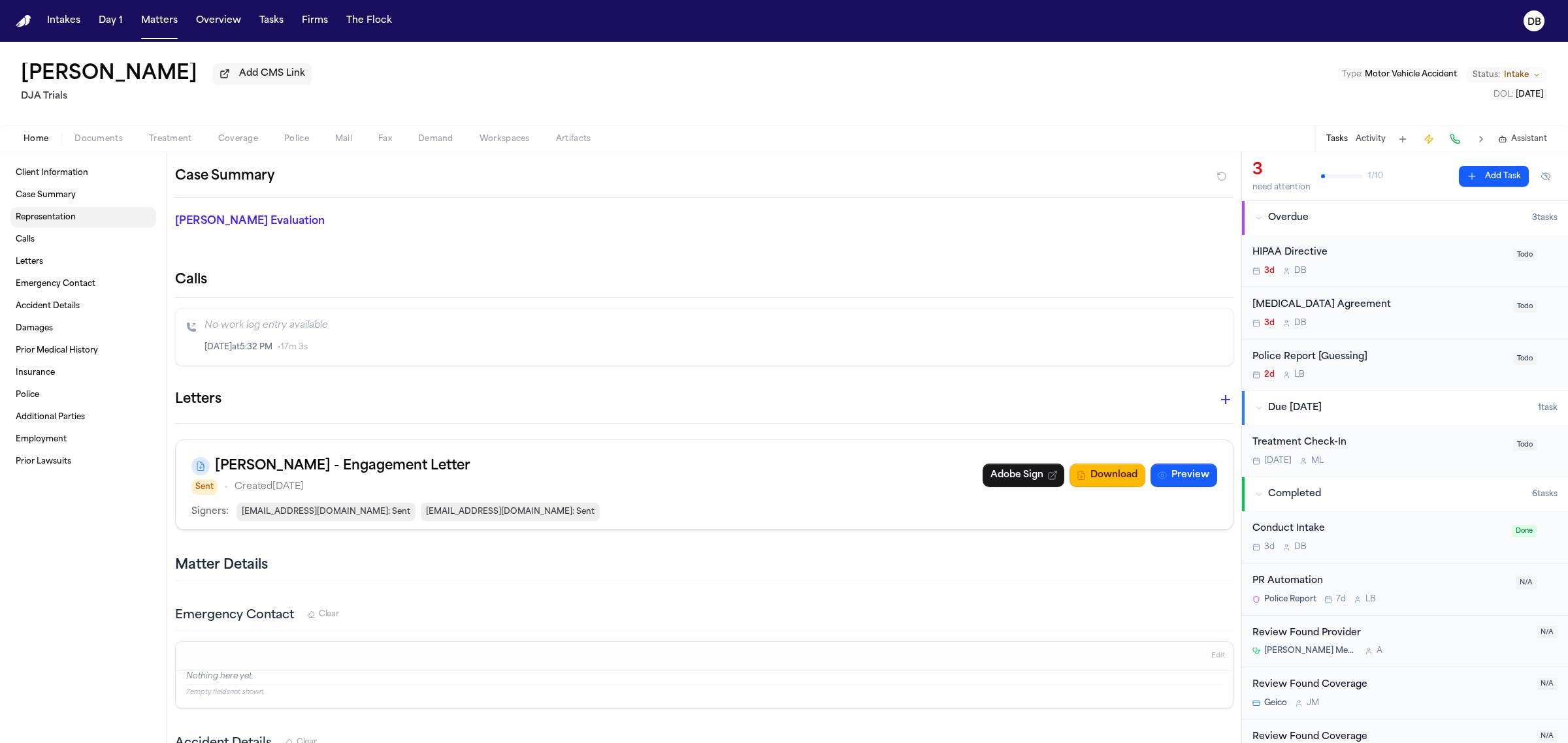
click at [50, 209] on link "Representation" at bounding box center [83, 217] width 145 height 21
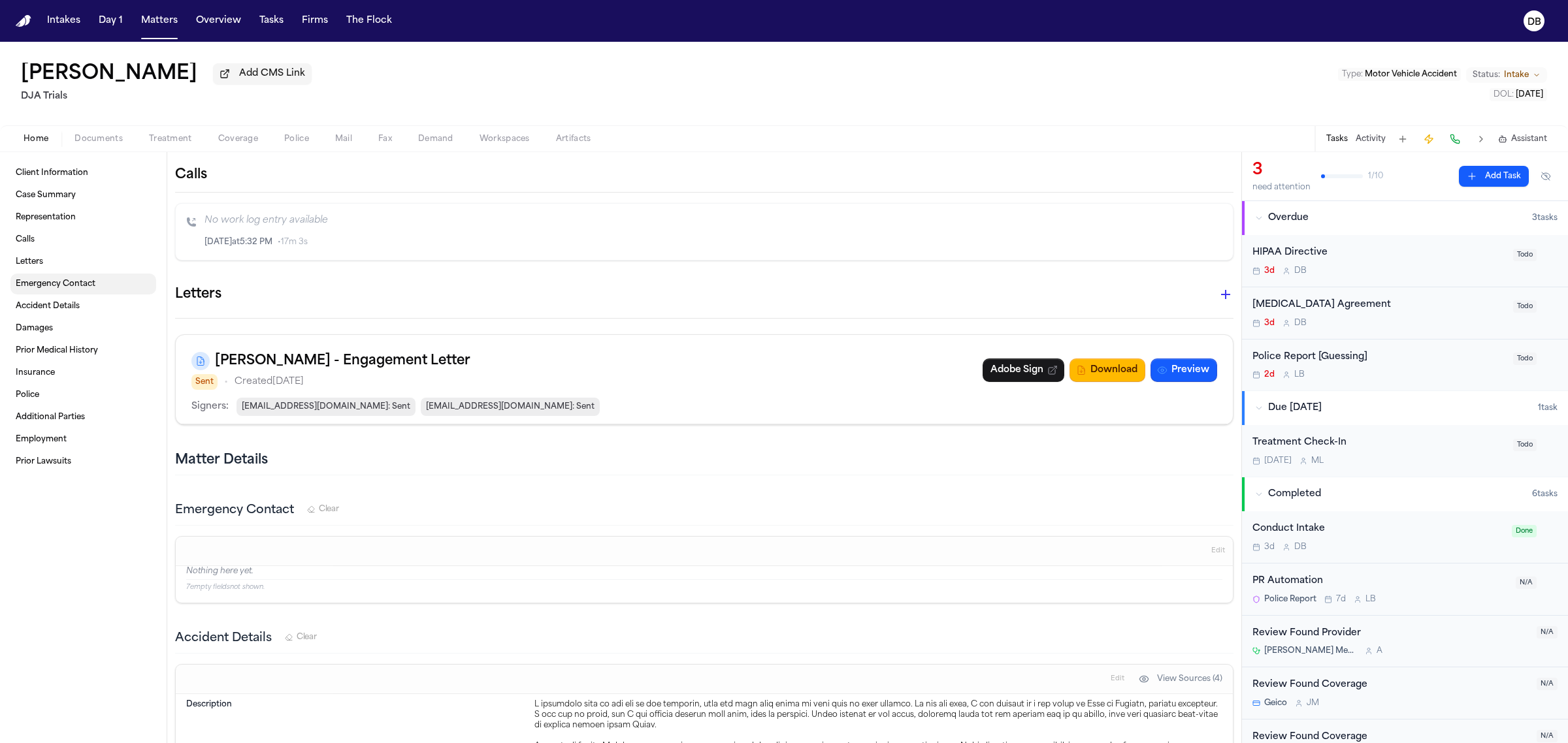
click at [36, 292] on link "Emergency Contact" at bounding box center [83, 283] width 145 height 21
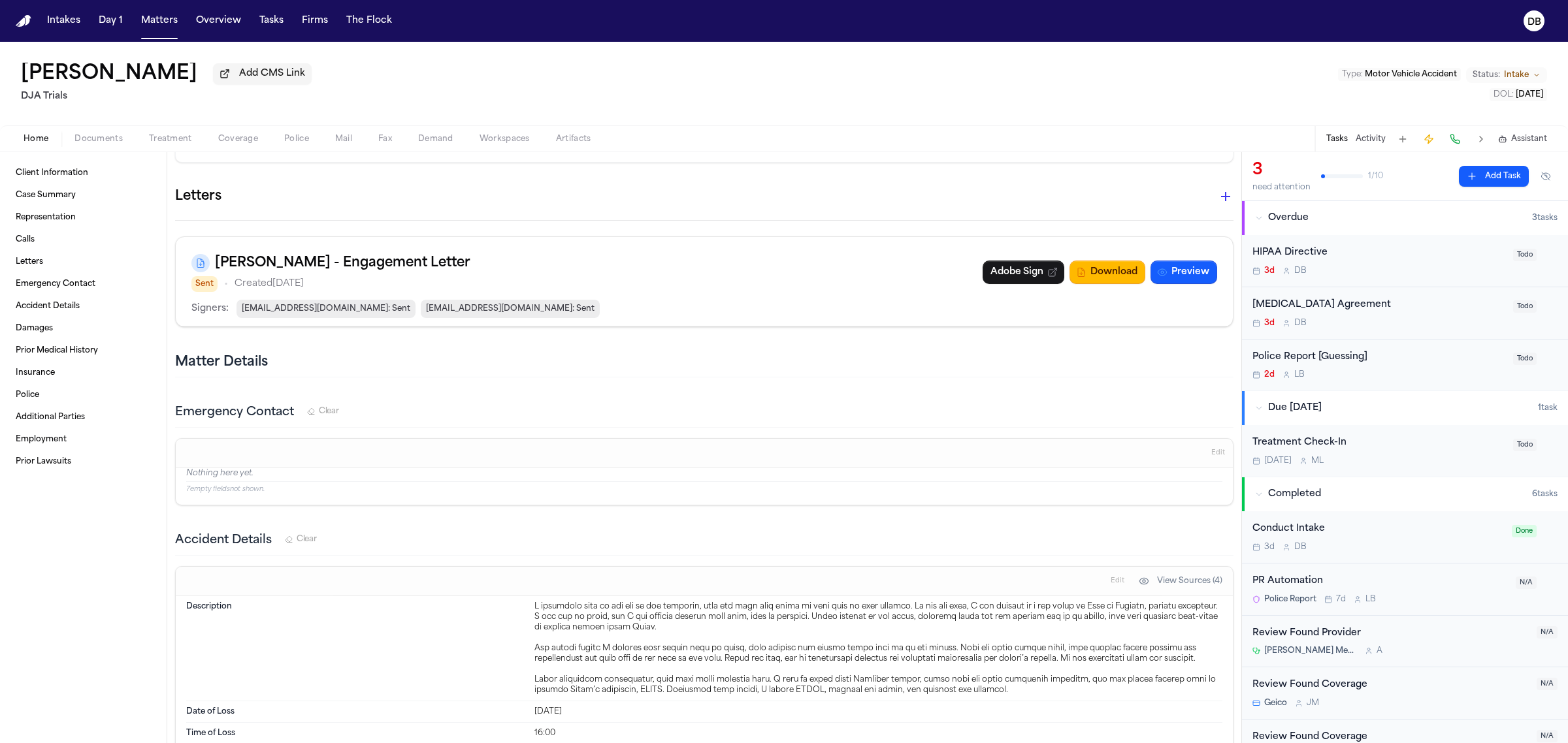
scroll to position [394, 0]
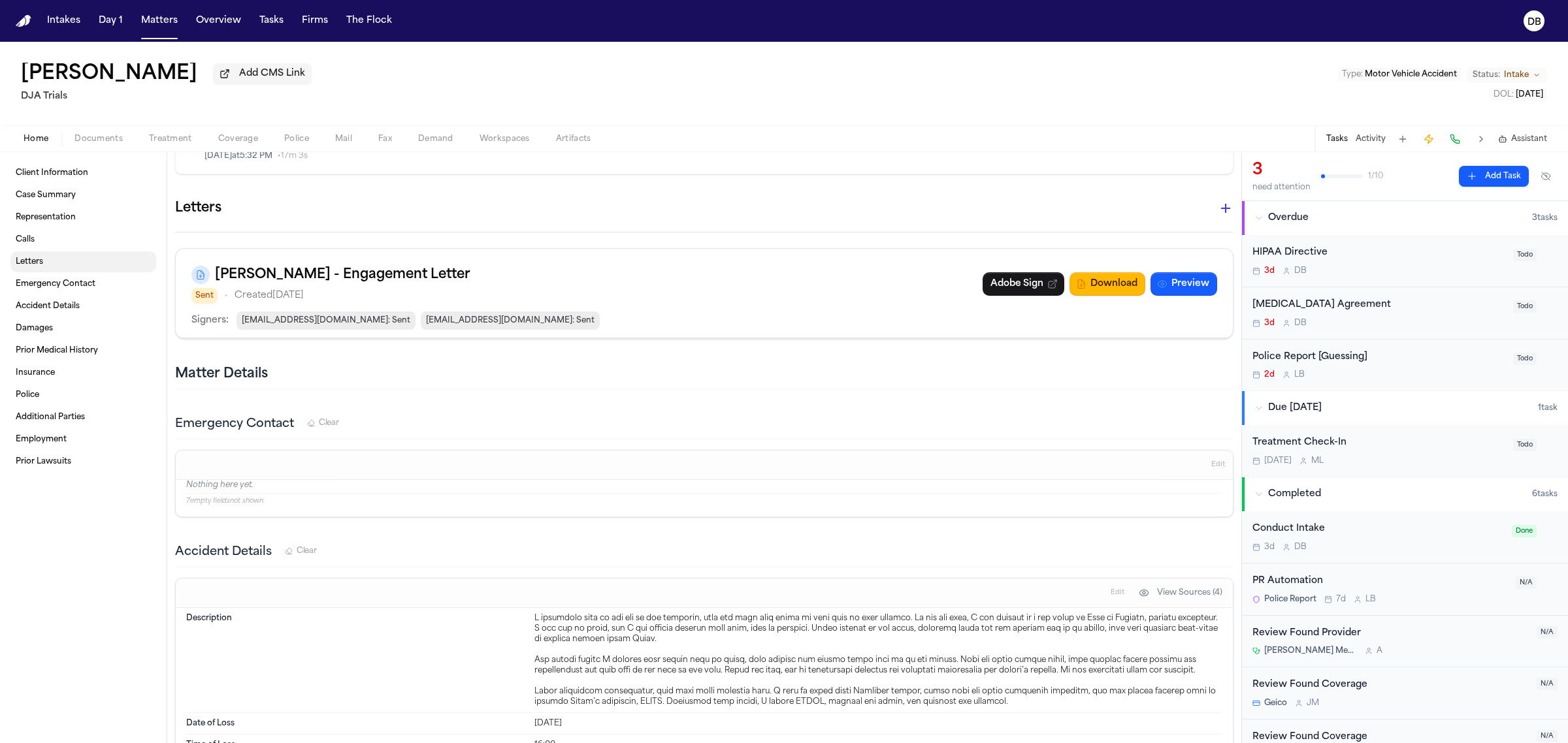
click at [88, 264] on link "Letters" at bounding box center [83, 261] width 145 height 21
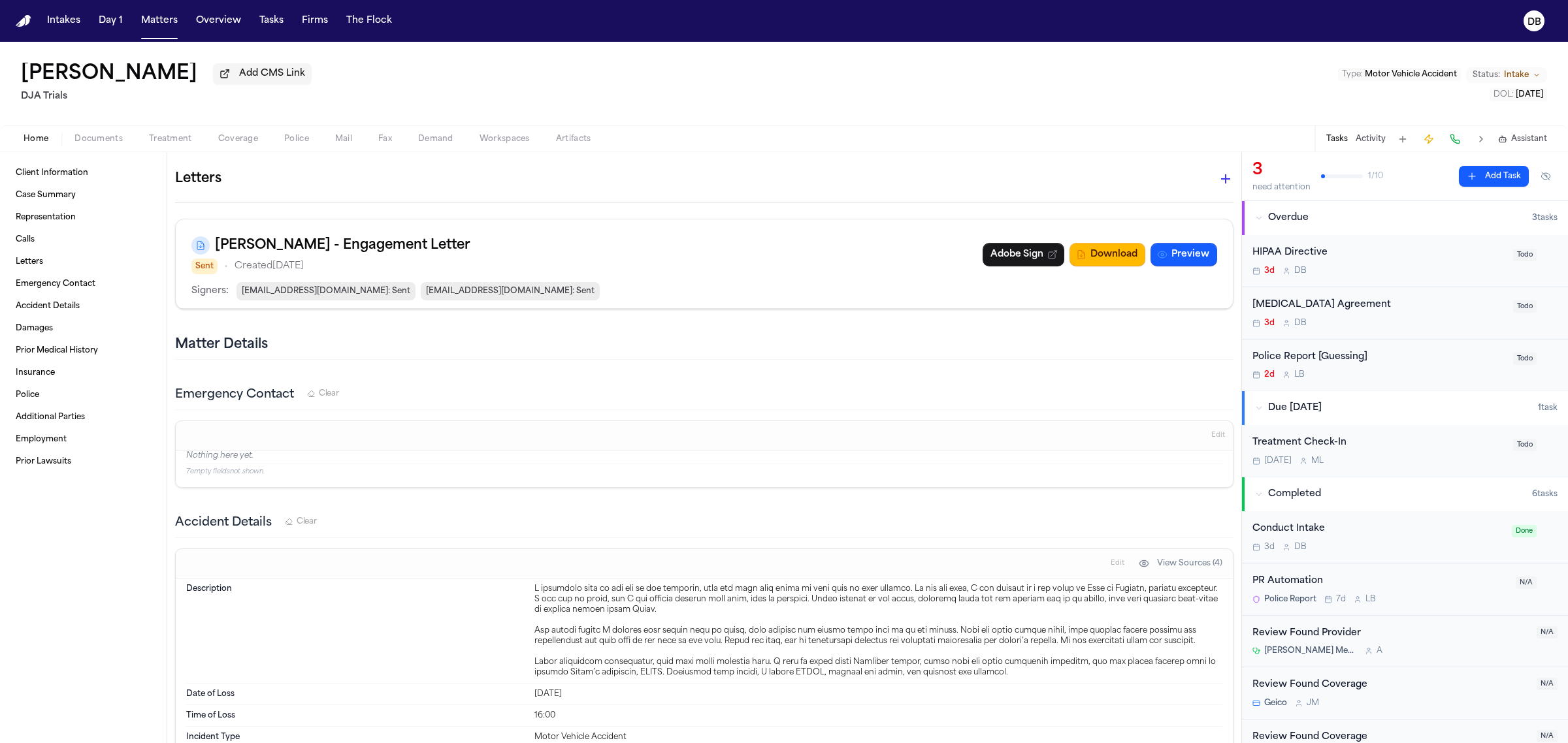
click at [1223, 174] on button "button" at bounding box center [1226, 179] width 26 height 26
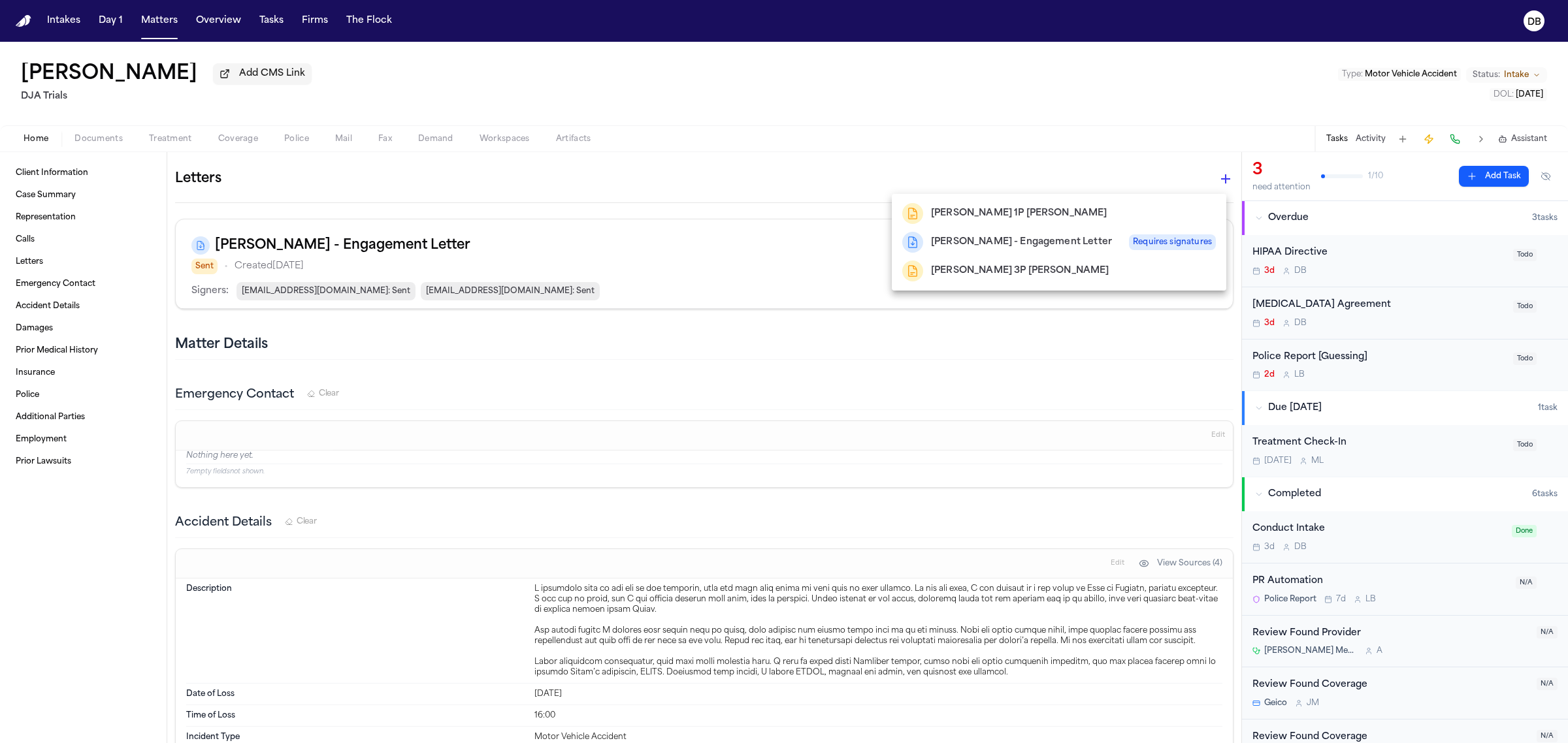
click at [994, 235] on h2 "[PERSON_NAME] - Engagement Letter" at bounding box center [1021, 242] width 181 height 16
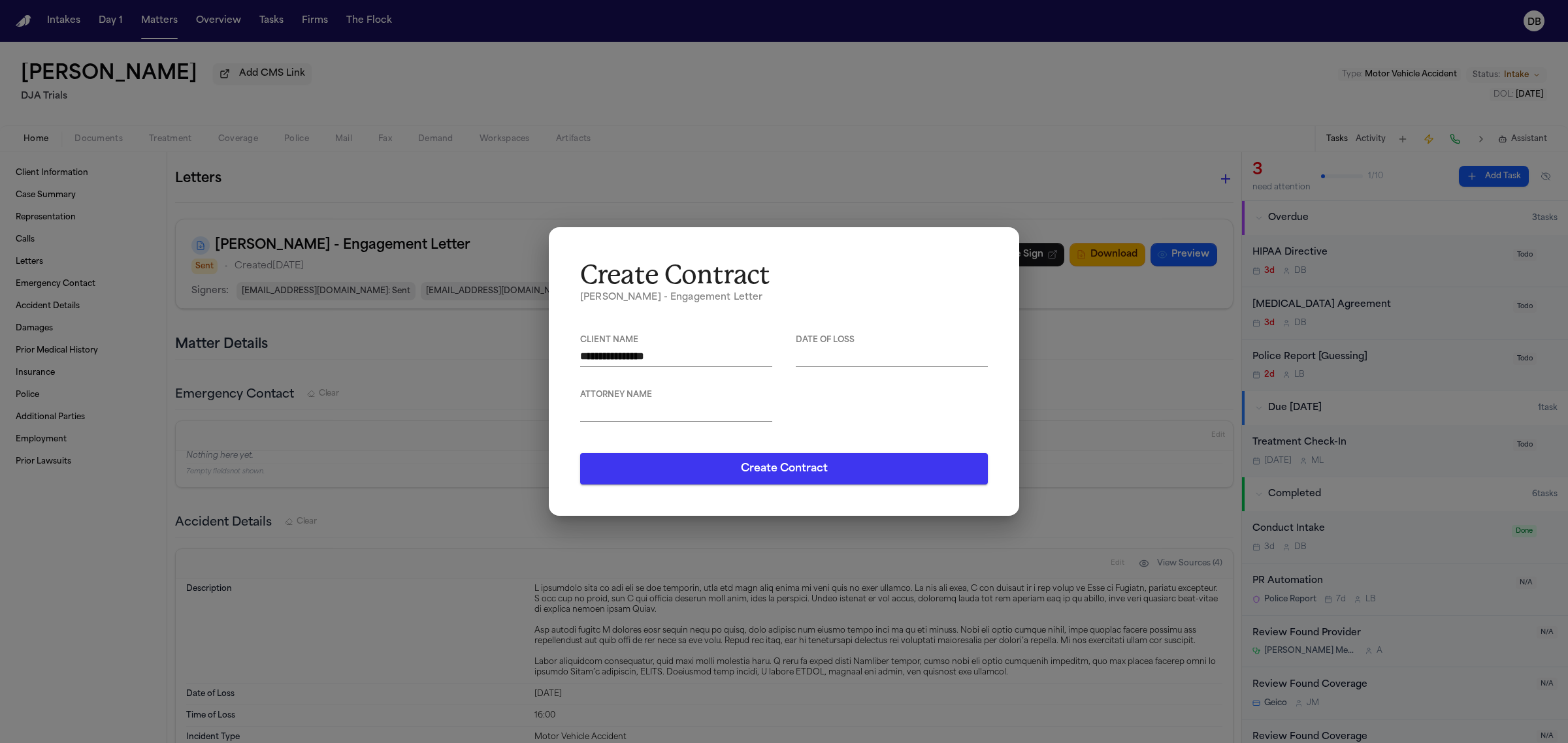
click at [855, 338] on span "Date of Loss" at bounding box center [892, 341] width 192 height 10
click at [854, 355] on textarea at bounding box center [892, 356] width 192 height 15
type textarea "*********"
click at [717, 408] on textarea at bounding box center [676, 411] width 192 height 15
type textarea "**********"
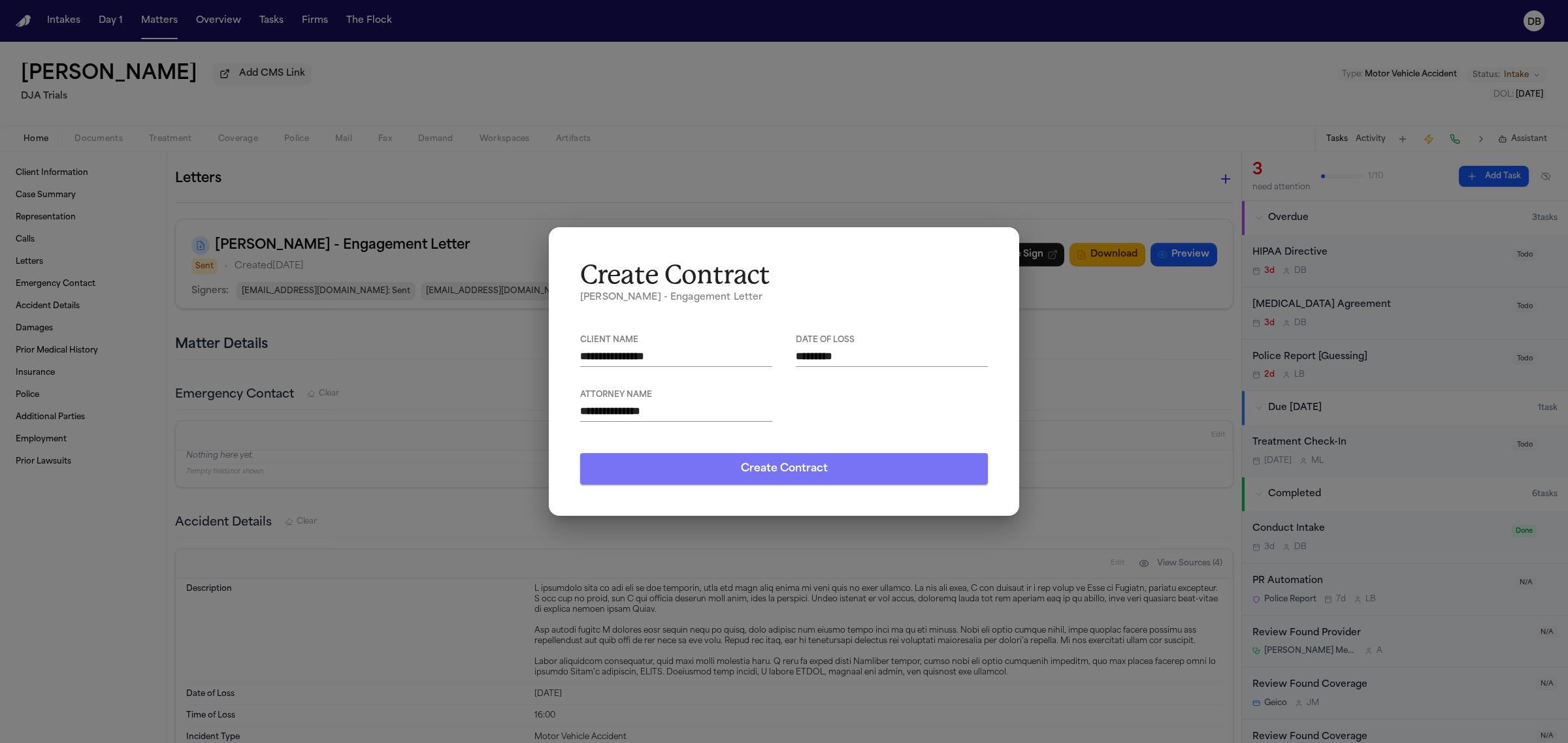
click at [755, 458] on button "Create Contract" at bounding box center [784, 469] width 407 height 31
